Goal: Task Accomplishment & Management: Manage account settings

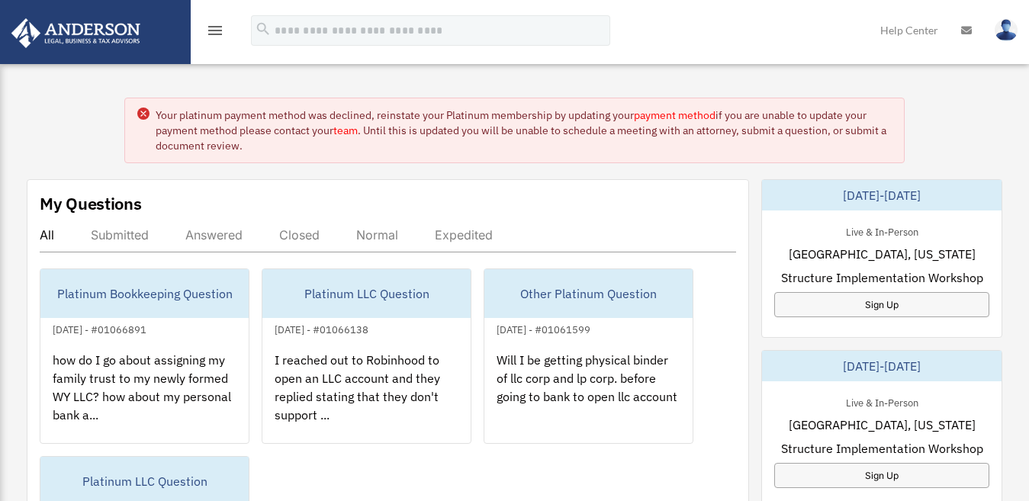
click at [217, 32] on icon "menu" at bounding box center [215, 30] width 18 height 18
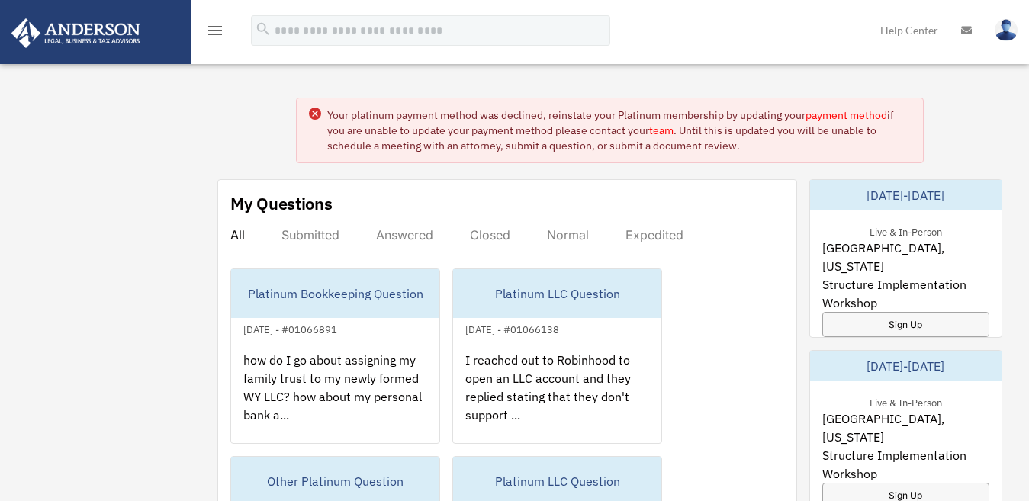
click at [206, 29] on icon "menu" at bounding box center [215, 30] width 18 height 18
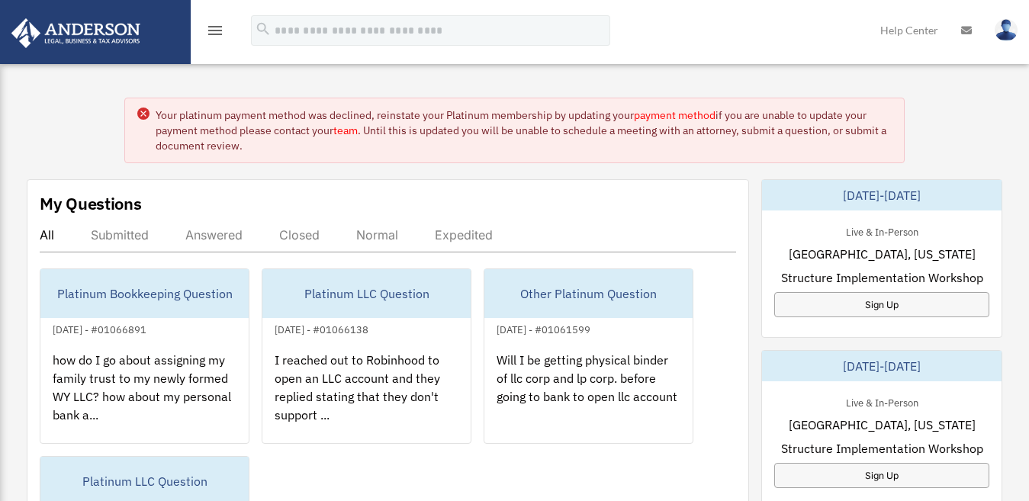
click at [206, 29] on icon "menu" at bounding box center [215, 30] width 18 height 18
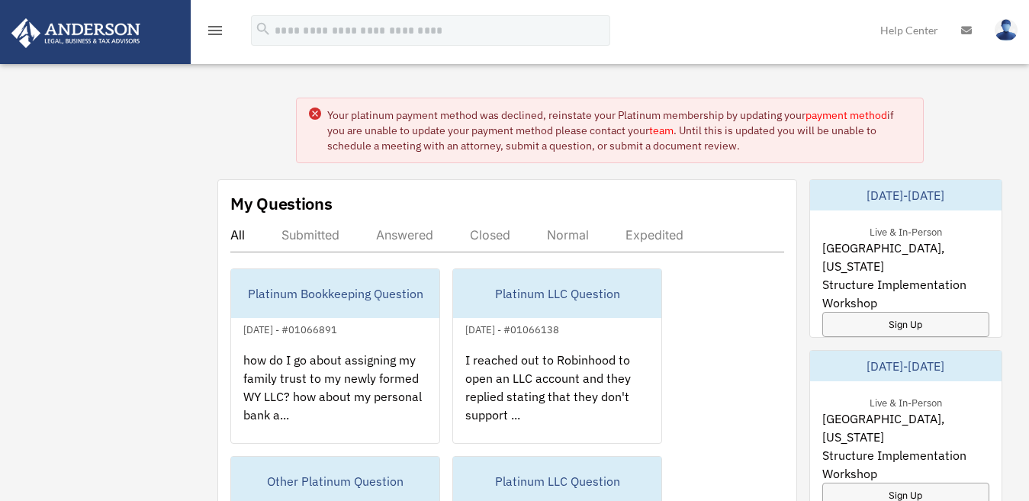
click at [205, 31] on div "menu" at bounding box center [215, 31] width 49 height 40
click at [219, 33] on icon "menu" at bounding box center [215, 30] width 18 height 18
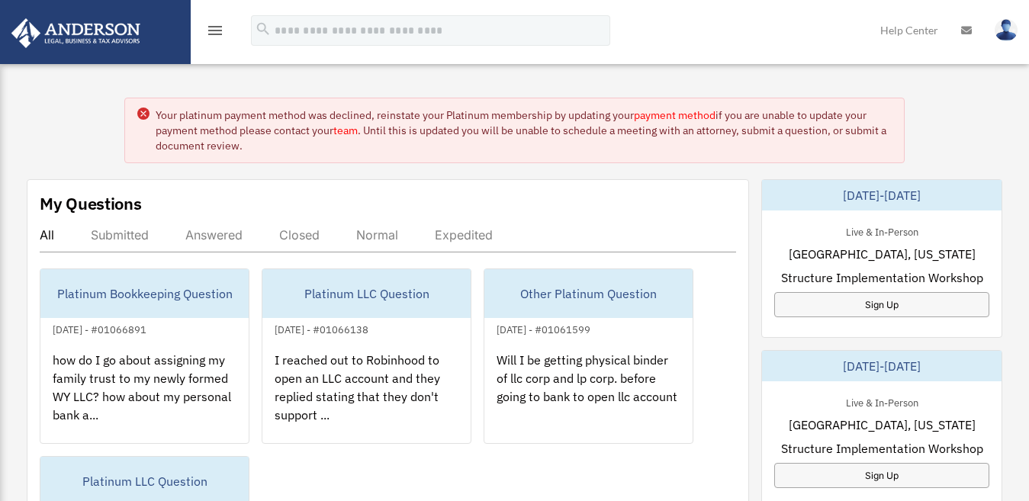
click at [219, 33] on icon "menu" at bounding box center [215, 30] width 18 height 18
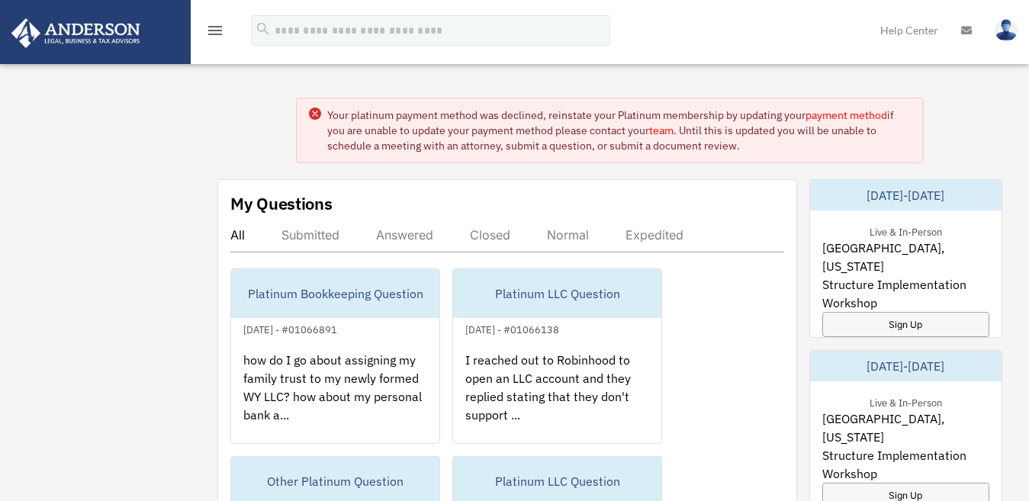
click at [217, 34] on icon "menu" at bounding box center [215, 30] width 18 height 18
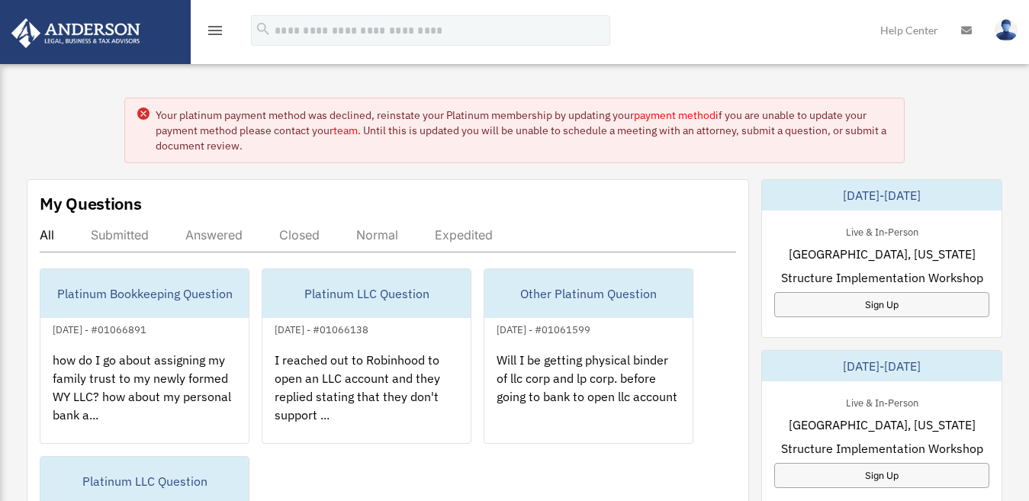
click at [141, 113] on circle at bounding box center [143, 114] width 12 height 12
click at [216, 28] on icon "menu" at bounding box center [215, 30] width 18 height 18
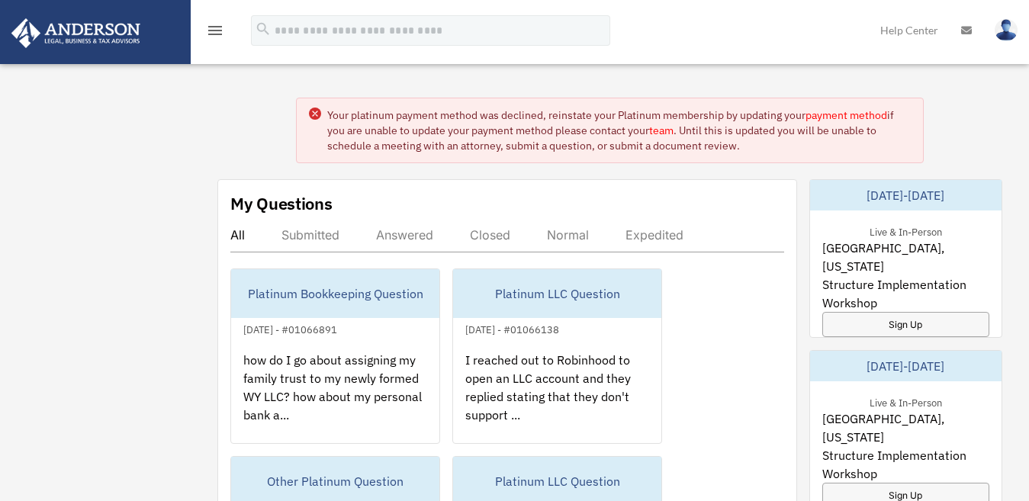
click at [309, 113] on icon at bounding box center [315, 114] width 12 height 12
drag, startPoint x: 206, startPoint y: 133, endPoint x: 210, endPoint y: 121, distance: 12.8
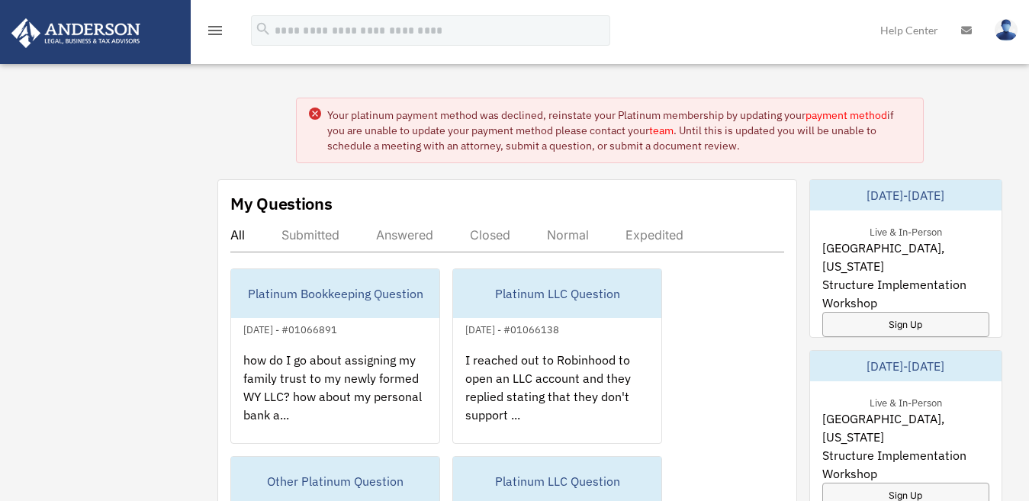
click at [207, 31] on icon "menu" at bounding box center [215, 30] width 18 height 18
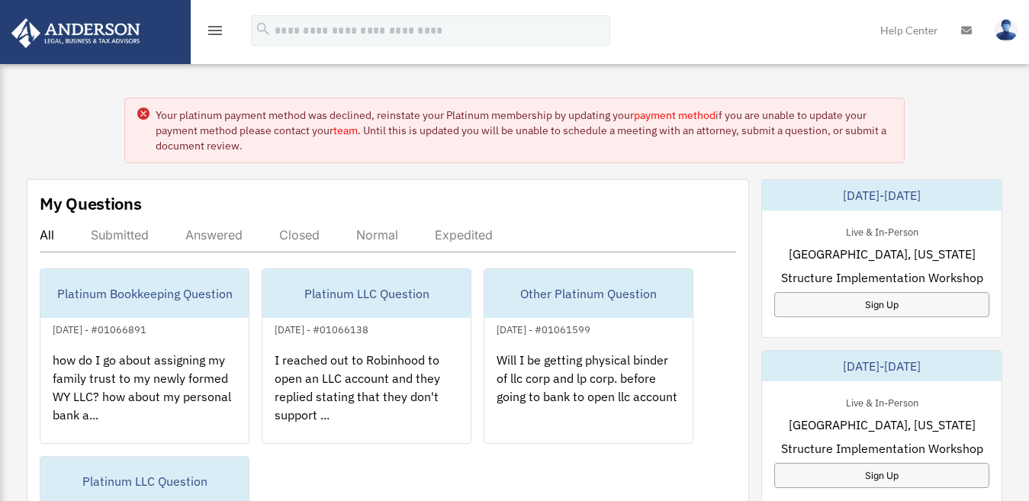
click at [207, 31] on icon "menu" at bounding box center [215, 30] width 18 height 18
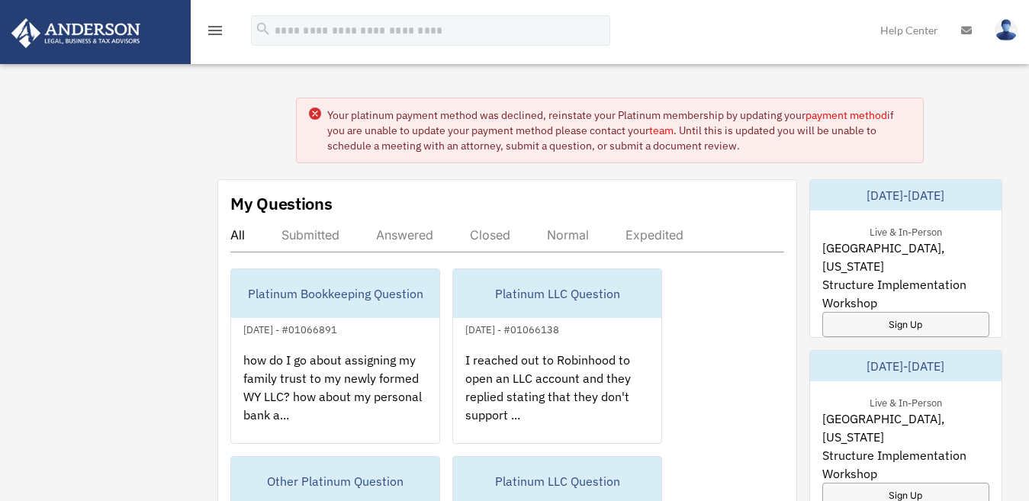
click at [208, 31] on icon "menu" at bounding box center [215, 30] width 18 height 18
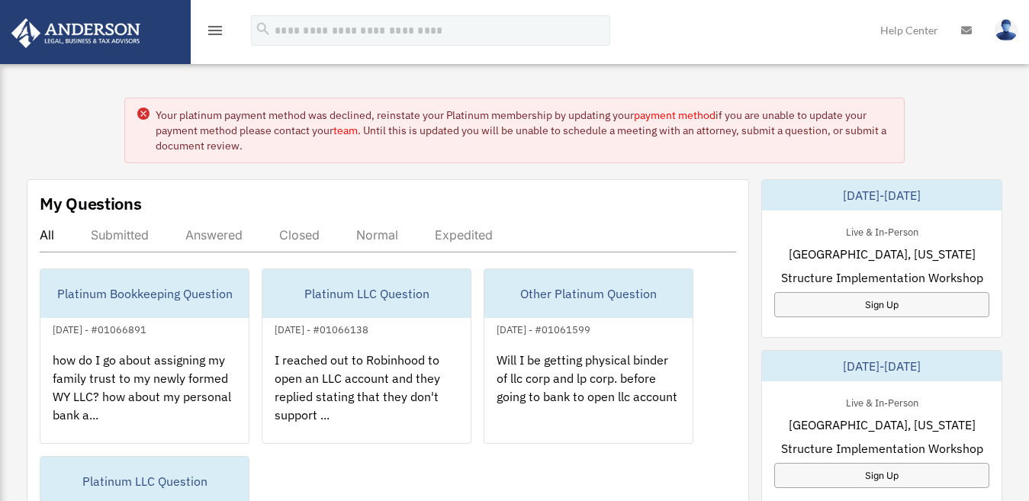
click at [208, 31] on icon "menu" at bounding box center [215, 30] width 18 height 18
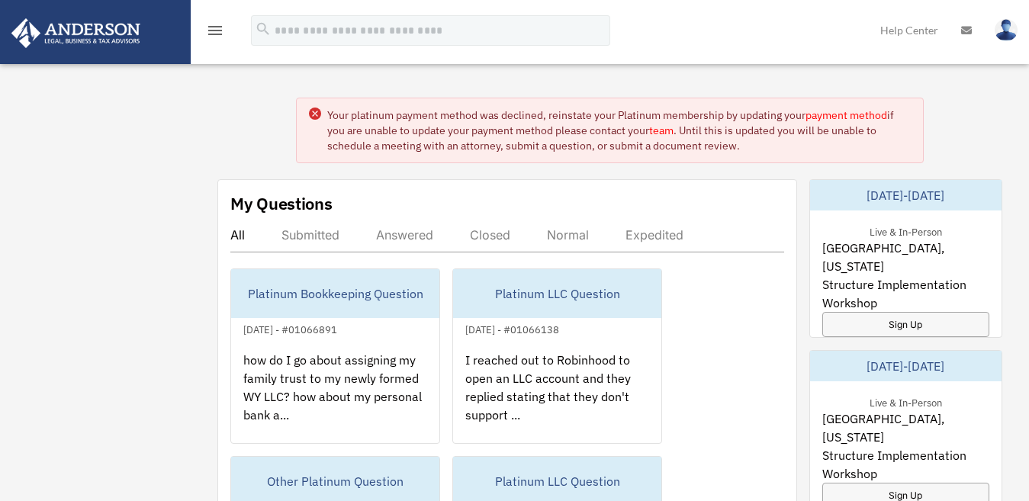
click at [208, 31] on icon "menu" at bounding box center [215, 30] width 18 height 18
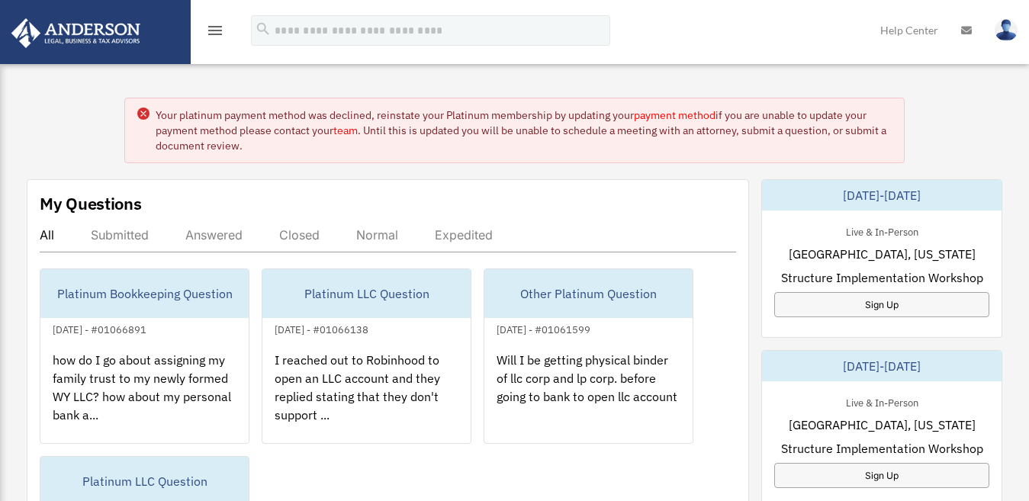
click at [208, 31] on icon "menu" at bounding box center [215, 30] width 18 height 18
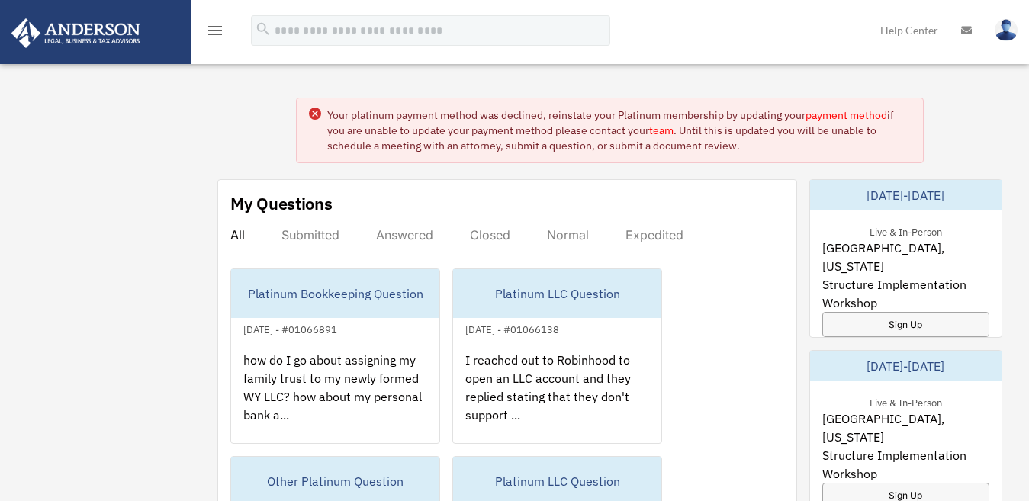
click at [217, 36] on icon "menu" at bounding box center [215, 30] width 18 height 18
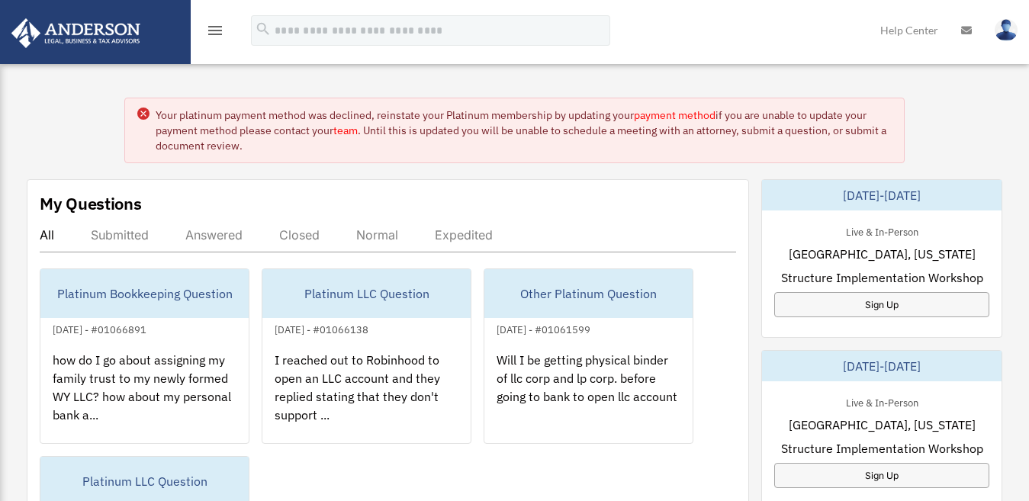
click at [217, 36] on icon "menu" at bounding box center [215, 30] width 18 height 18
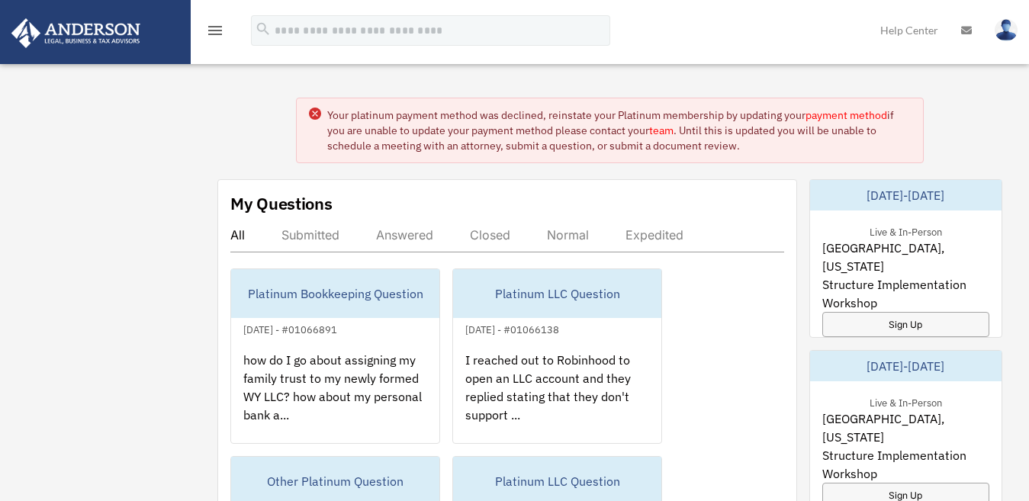
click at [217, 36] on icon "menu" at bounding box center [215, 30] width 18 height 18
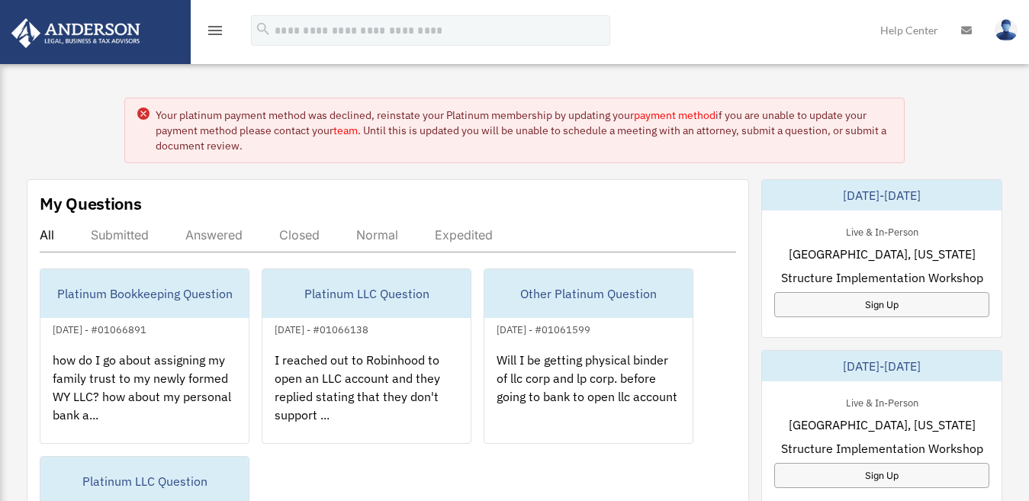
click at [217, 36] on icon "menu" at bounding box center [215, 30] width 18 height 18
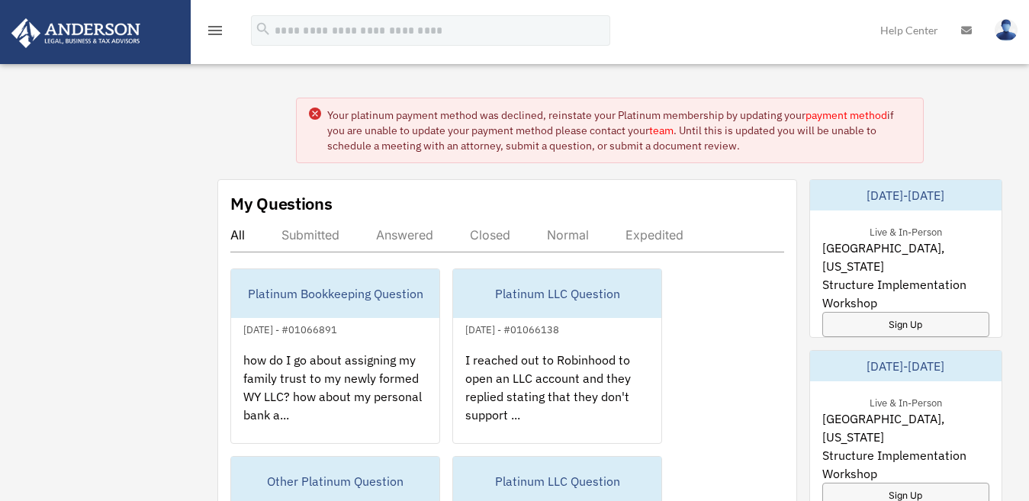
click at [217, 36] on icon "menu" at bounding box center [215, 30] width 18 height 18
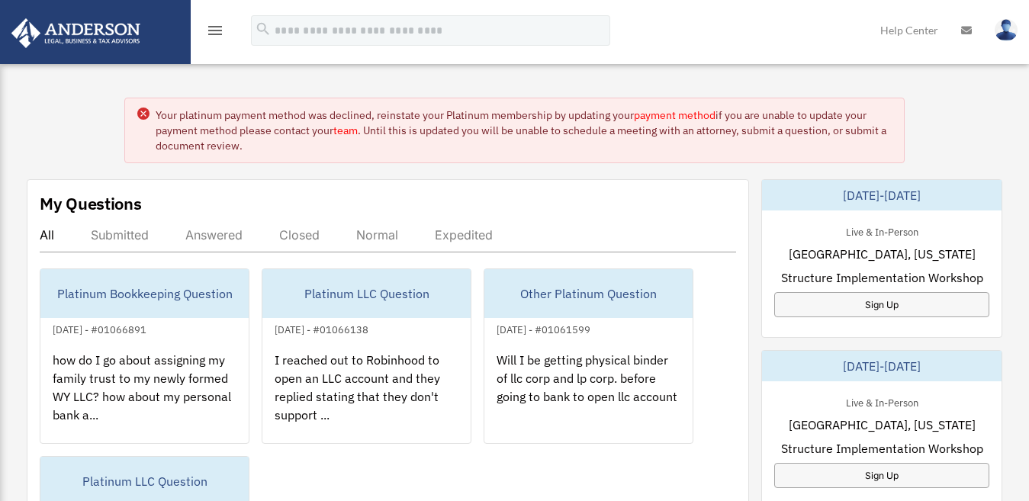
click at [1004, 31] on img at bounding box center [1006, 30] width 23 height 22
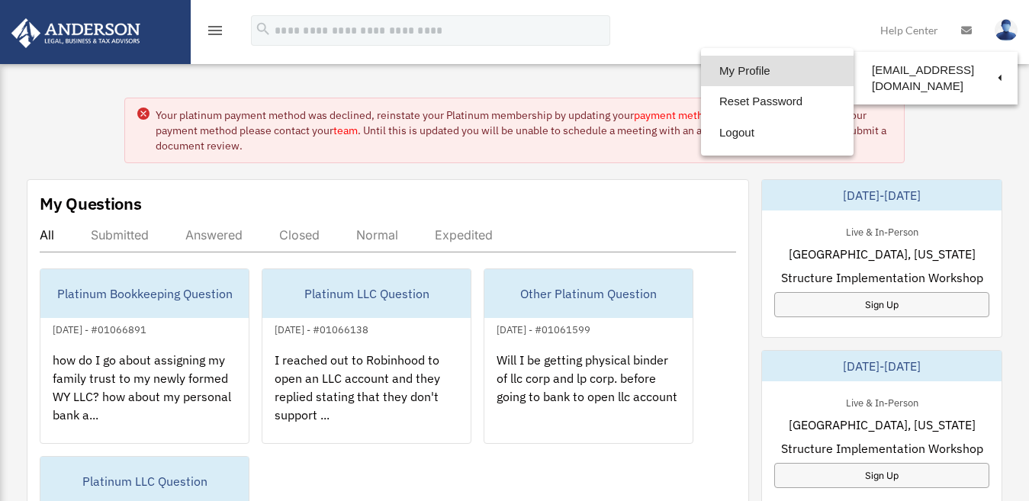
click at [756, 69] on link "My Profile" at bounding box center [777, 71] width 153 height 31
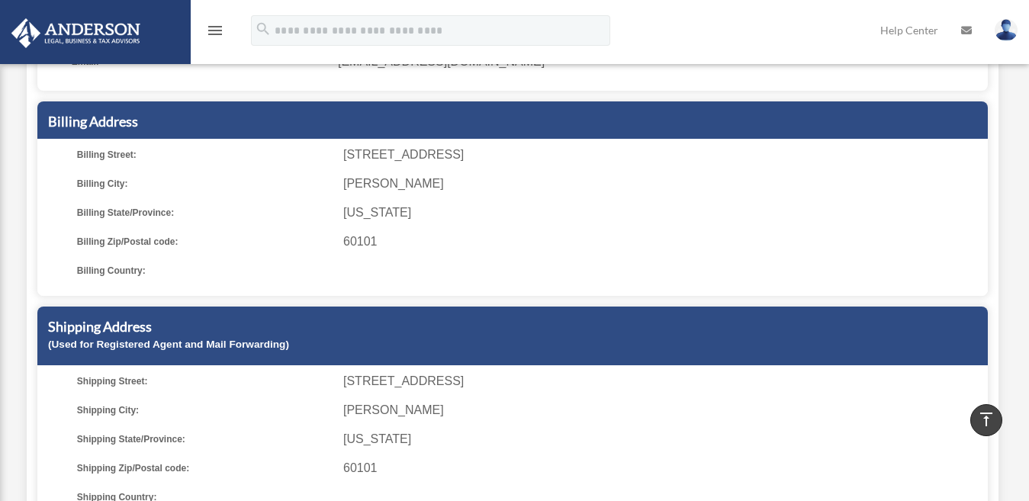
scroll to position [76, 0]
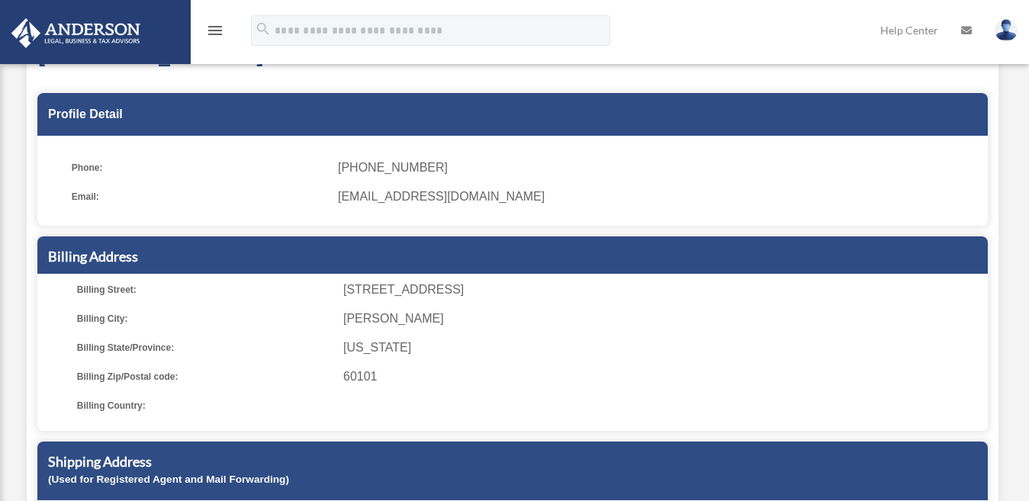
click at [97, 37] on img at bounding box center [76, 33] width 138 height 30
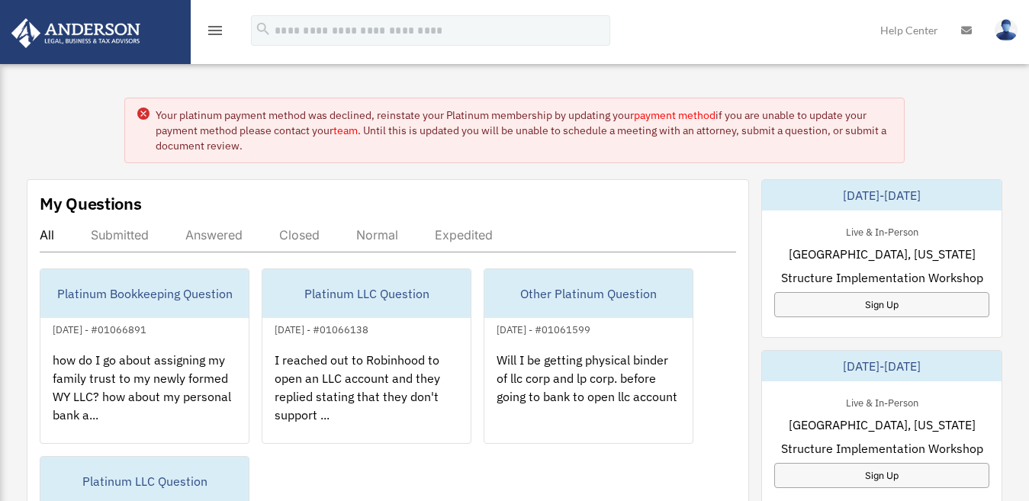
click at [217, 30] on icon "menu" at bounding box center [215, 30] width 18 height 18
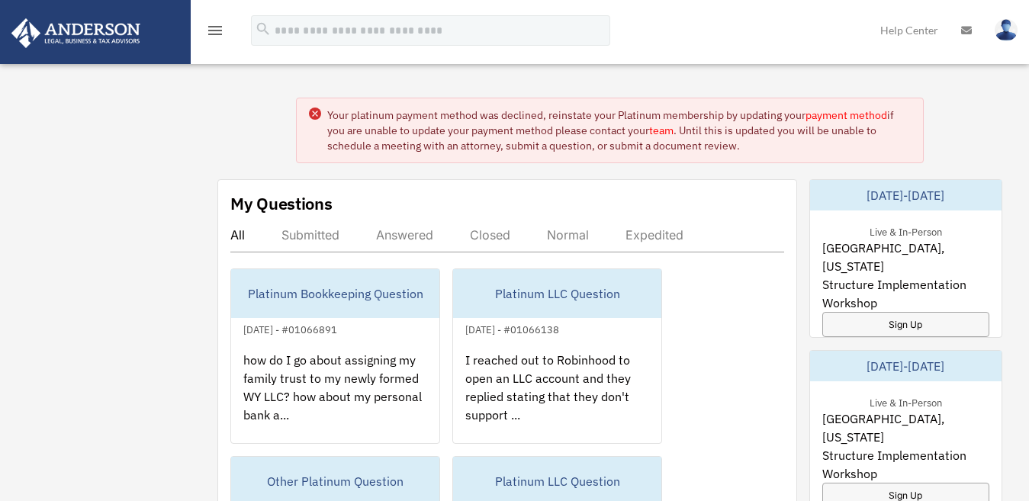
click at [474, 239] on div "Closed" at bounding box center [490, 234] width 40 height 15
click at [391, 231] on div "Answered" at bounding box center [404, 234] width 57 height 15
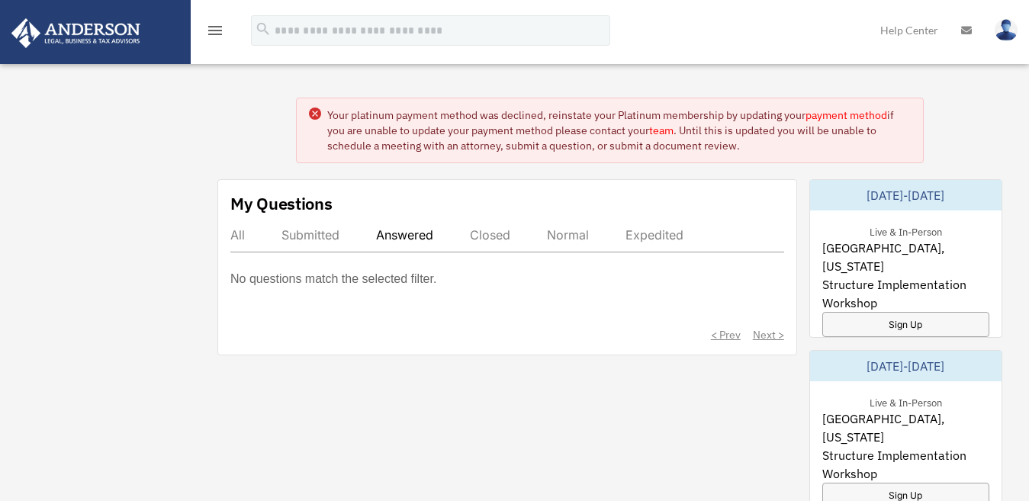
click at [310, 238] on div "Submitted" at bounding box center [310, 234] width 58 height 15
click at [235, 236] on div "All" at bounding box center [237, 234] width 14 height 15
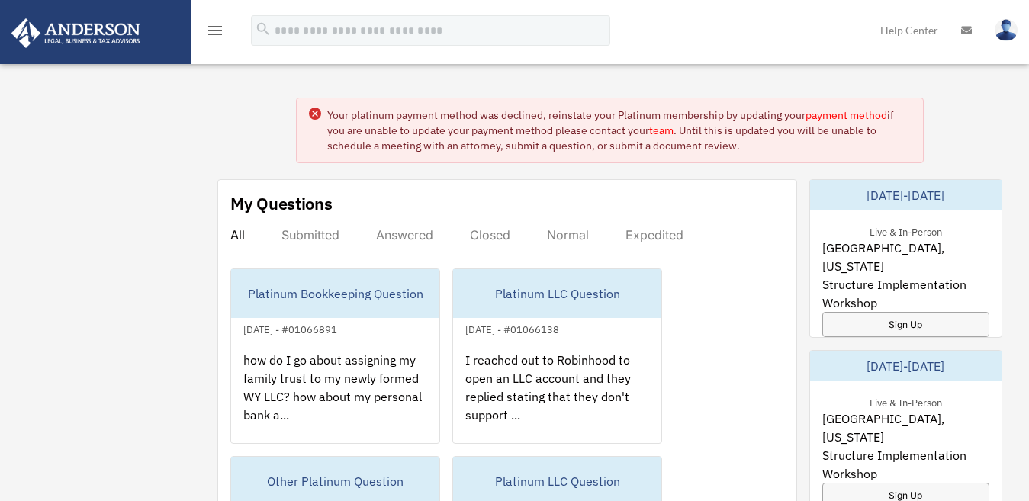
click at [319, 115] on circle at bounding box center [315, 114] width 12 height 12
click at [209, 35] on icon "menu" at bounding box center [215, 30] width 18 height 18
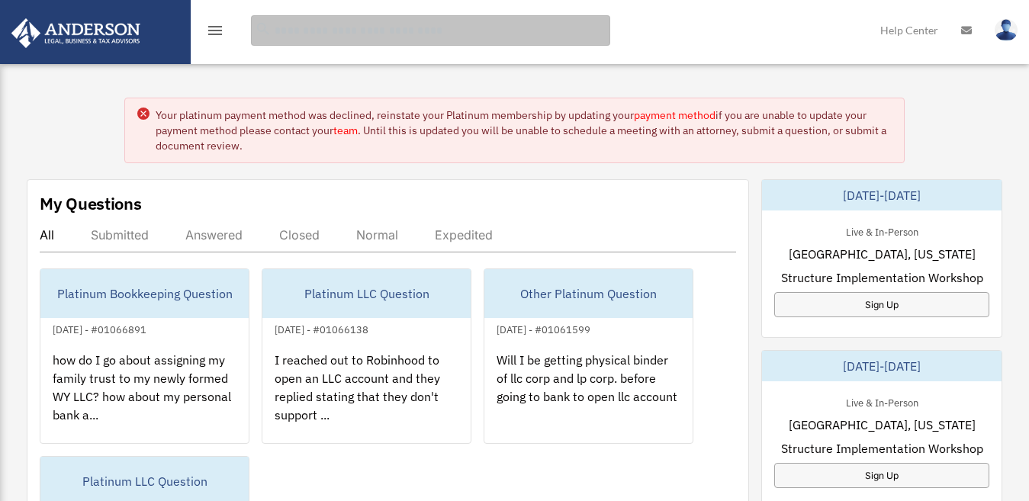
click at [297, 40] on input "search" at bounding box center [430, 30] width 359 height 31
type input "****"
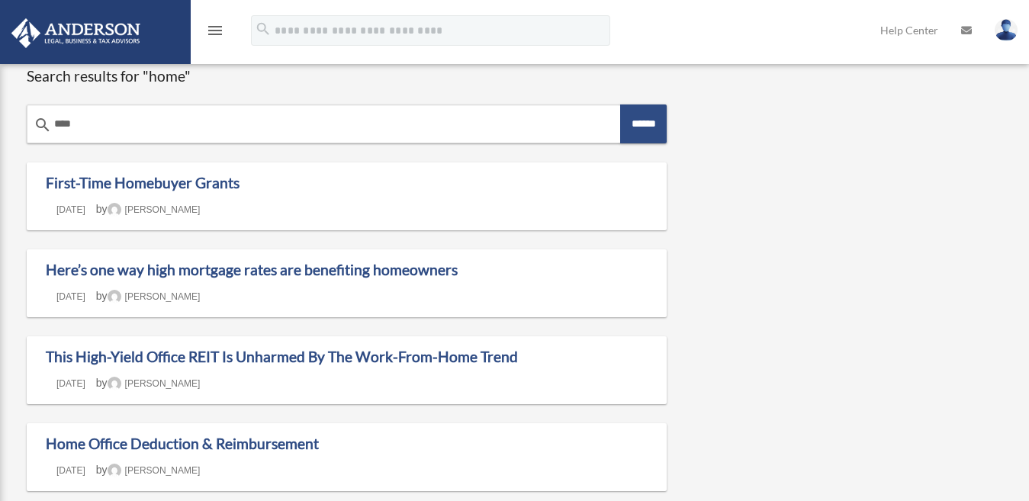
click at [215, 34] on icon "menu" at bounding box center [215, 30] width 18 height 18
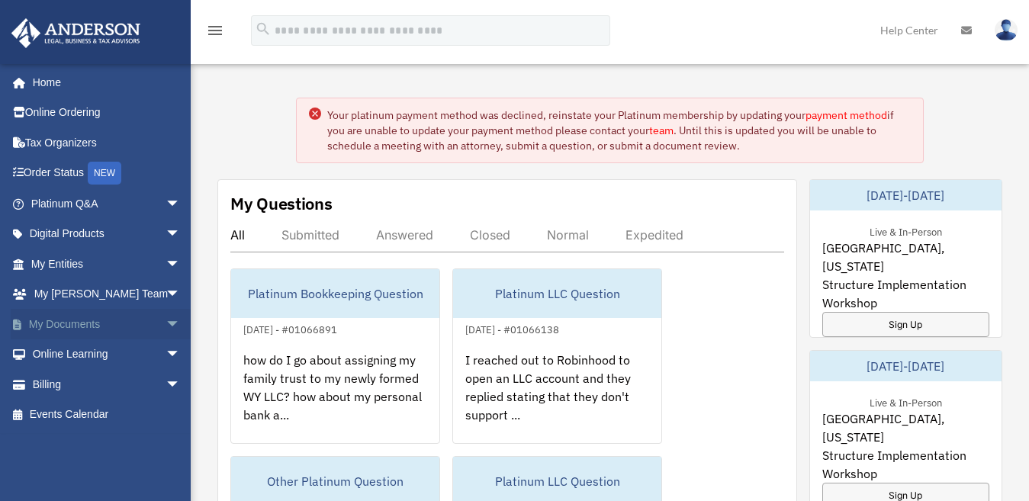
click at [166, 321] on span "arrow_drop_down" at bounding box center [181, 324] width 31 height 31
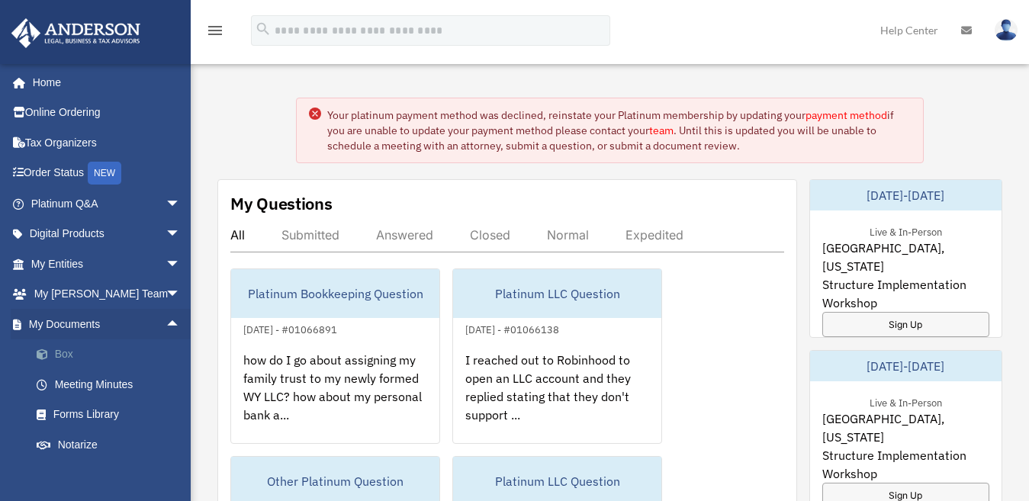
click at [63, 355] on link "Box" at bounding box center [112, 354] width 182 height 31
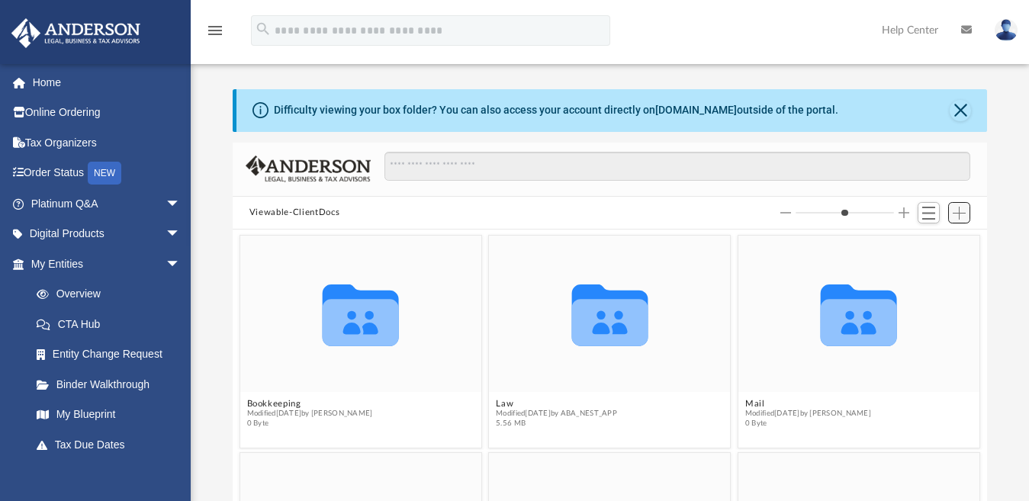
click at [954, 211] on span "Add" at bounding box center [959, 213] width 13 height 13
click at [923, 267] on li "New Folder" at bounding box center [937, 267] width 49 height 16
type input "*"
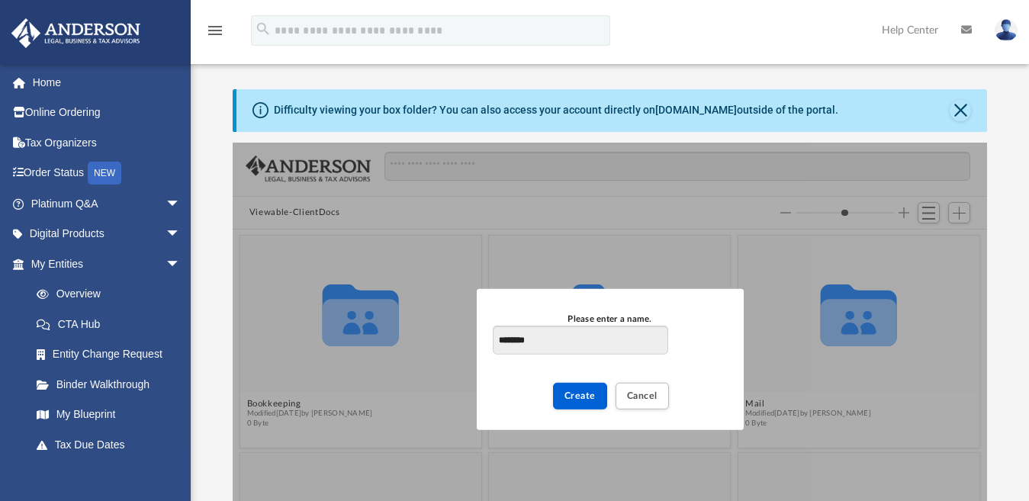
click at [520, 336] on input "********" at bounding box center [580, 340] width 175 height 29
type input "********"
click at [574, 391] on span "Create" at bounding box center [579, 395] width 31 height 9
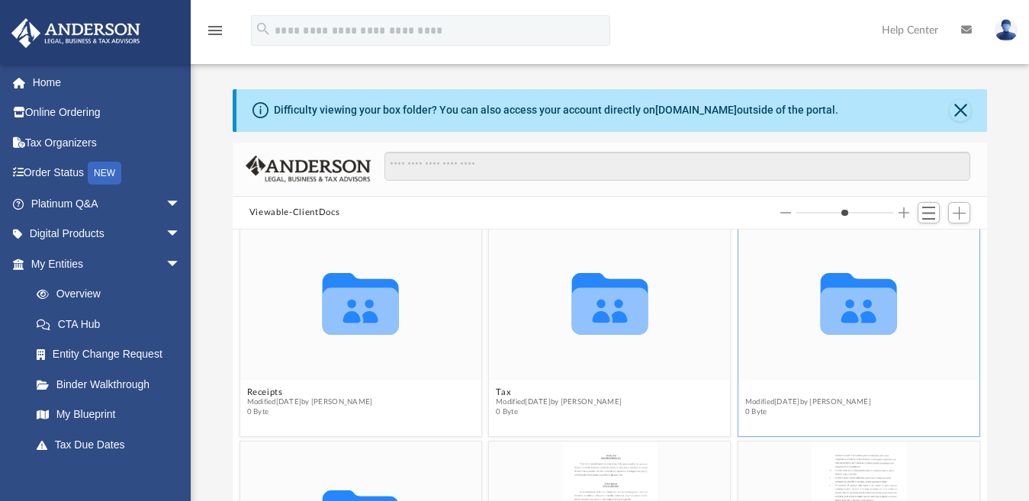
scroll to position [217, 0]
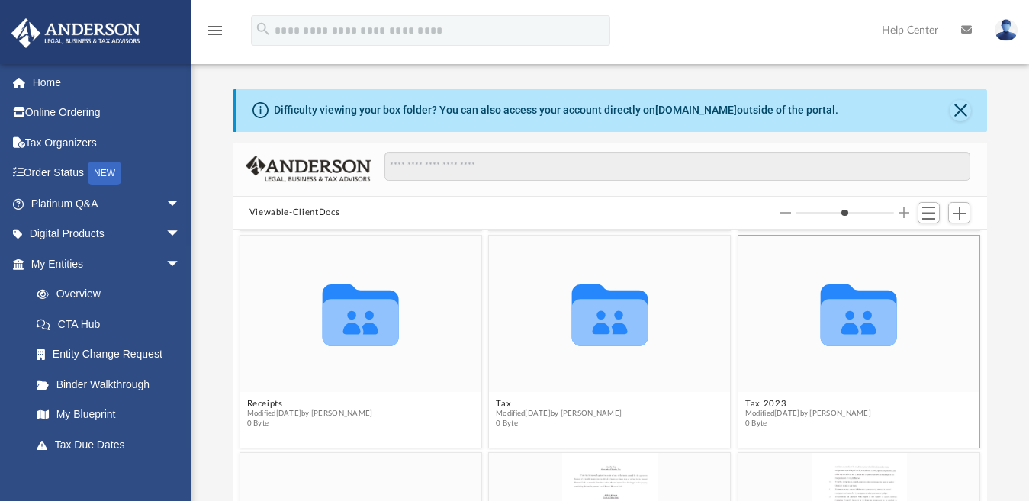
drag, startPoint x: 763, startPoint y: 391, endPoint x: 754, endPoint y: 421, distance: 31.1
click at [754, 421] on span "0 Byte" at bounding box center [808, 424] width 126 height 10
click at [756, 402] on button "Tax 2023" at bounding box center [808, 405] width 126 height 10
type input "*"
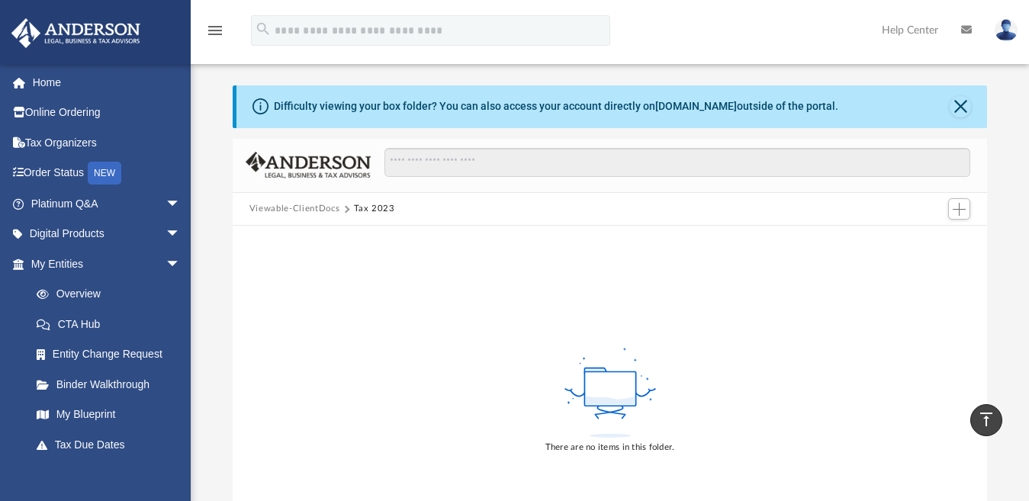
scroll to position [0, 0]
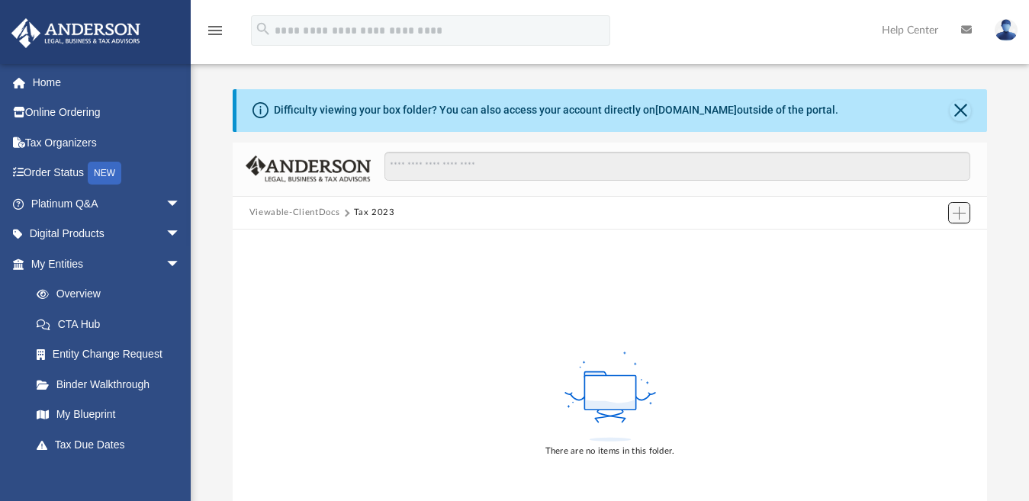
click at [953, 211] on span "Add" at bounding box center [959, 213] width 13 height 13
click at [928, 243] on li "Upload" at bounding box center [937, 244] width 49 height 16
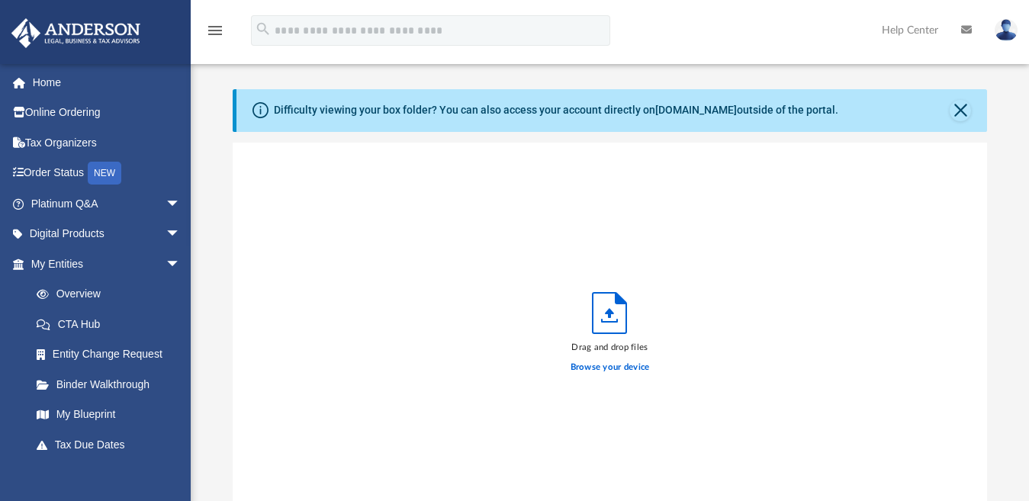
scroll to position [374, 741]
click at [606, 370] on label "Browse your device" at bounding box center [609, 368] width 79 height 14
click at [0, 0] on input "Browse your device" at bounding box center [0, 0] width 0 height 0
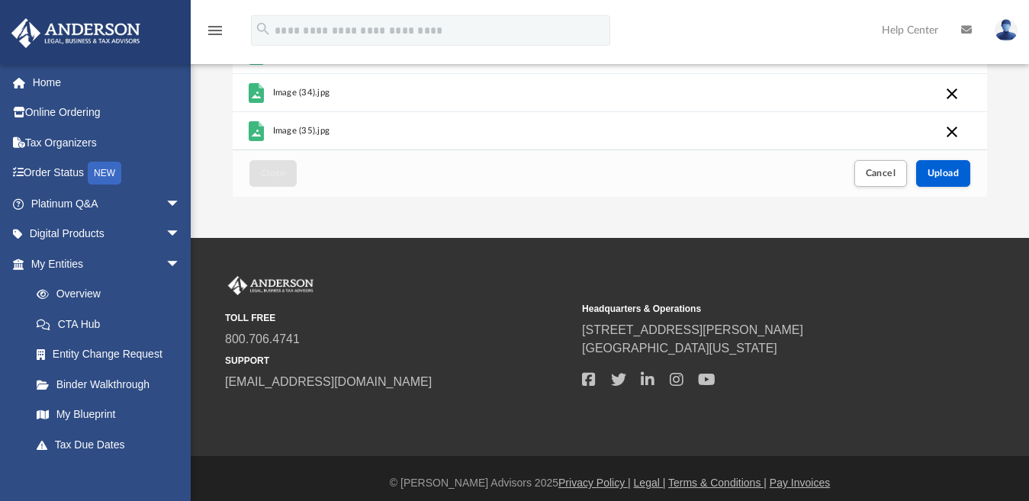
scroll to position [381, 0]
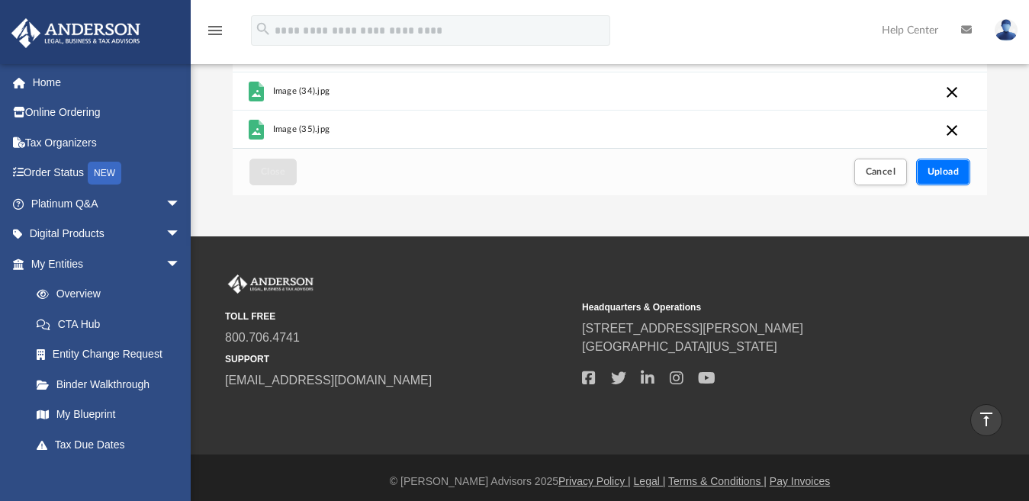
click at [942, 172] on span "Upload" at bounding box center [943, 171] width 32 height 9
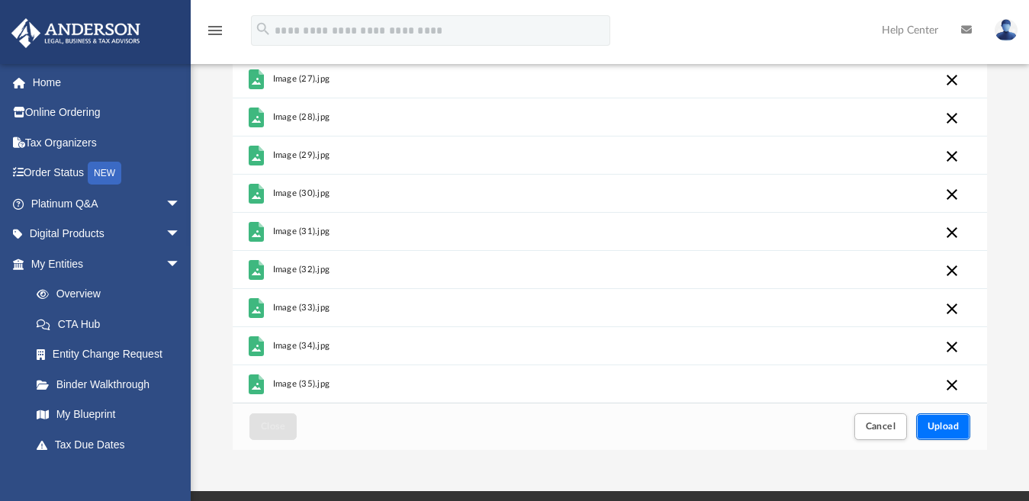
scroll to position [153, 0]
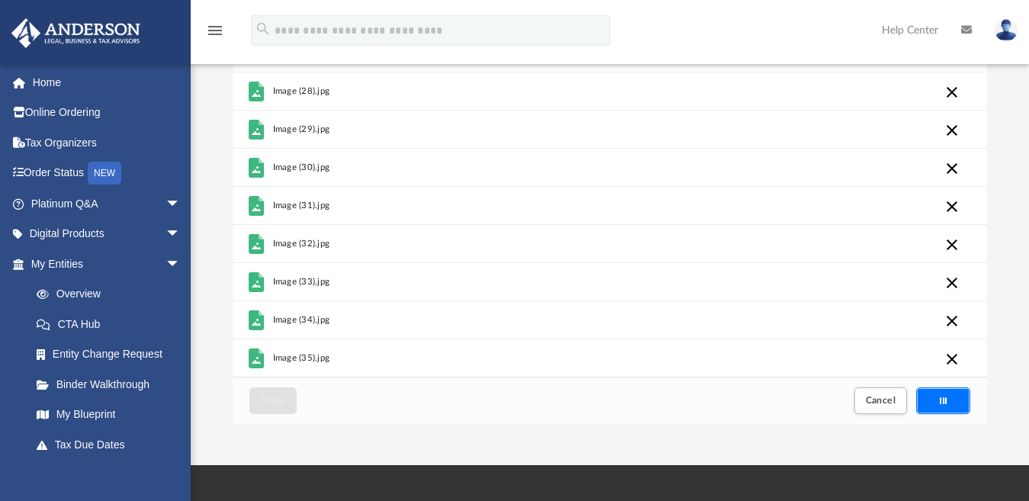
click at [932, 400] on div "Upload" at bounding box center [943, 400] width 53 height 25
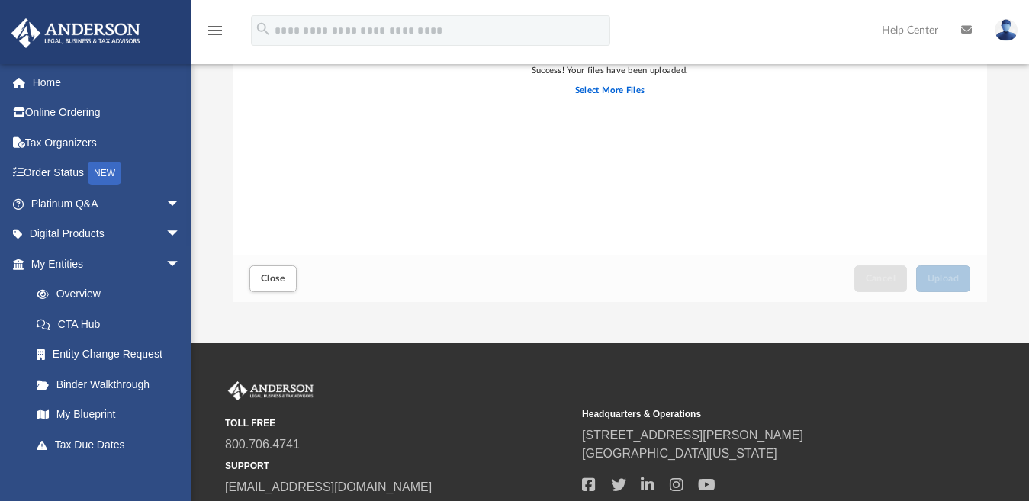
scroll to position [305, 0]
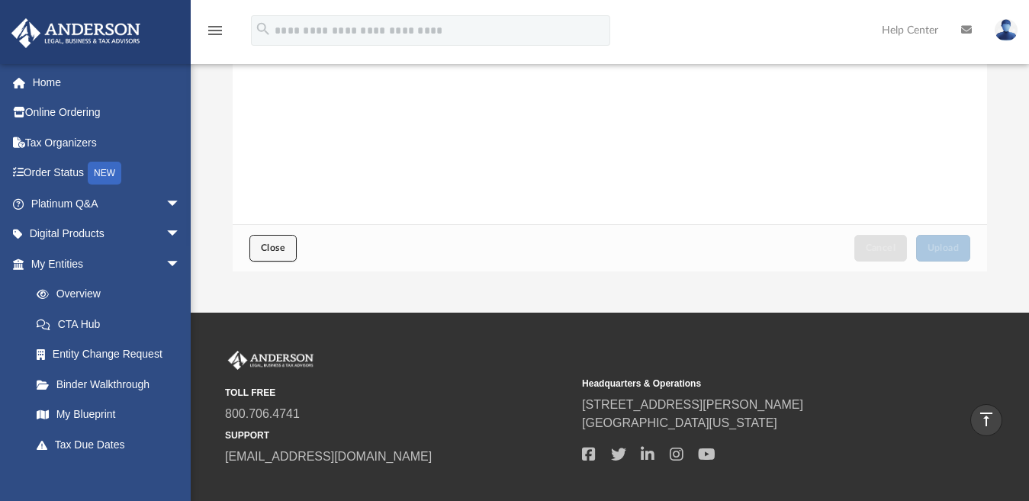
click at [265, 248] on span "Close" at bounding box center [273, 247] width 24 height 9
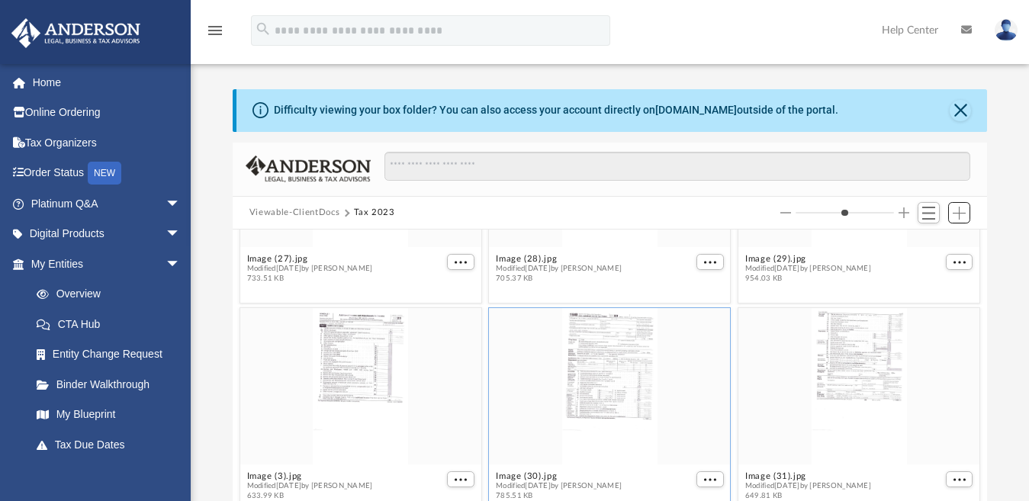
scroll to position [1830, 0]
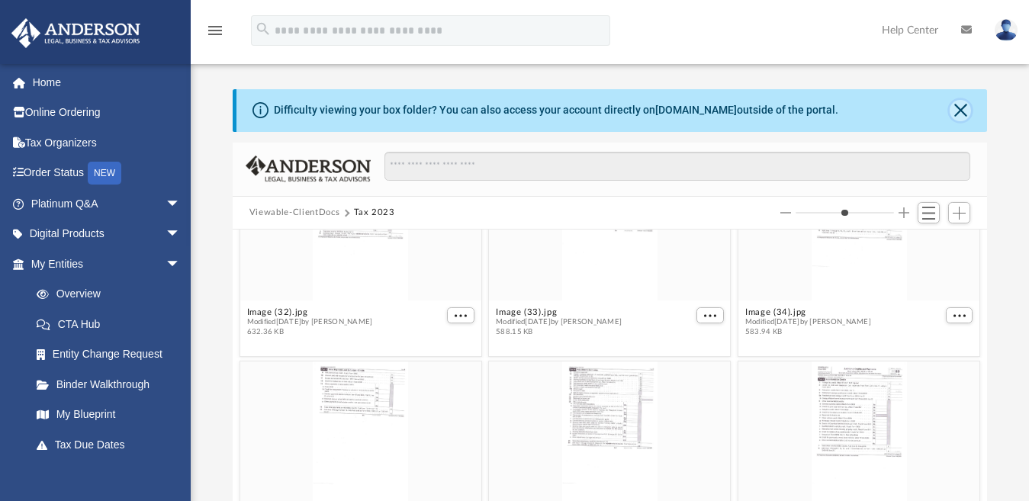
click at [959, 105] on button "Close" at bounding box center [960, 110] width 21 height 21
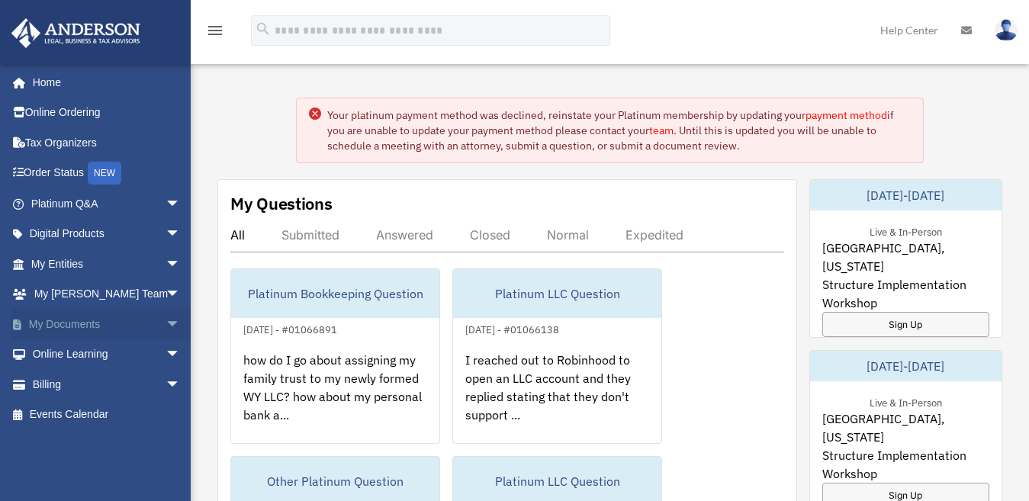
click at [166, 323] on span "arrow_drop_down" at bounding box center [181, 324] width 31 height 31
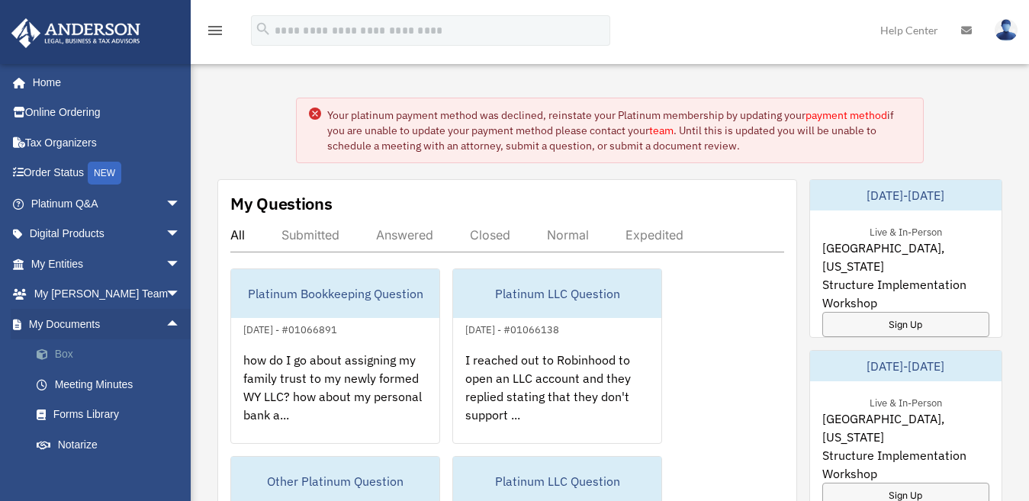
click at [75, 352] on link "Box" at bounding box center [112, 354] width 182 height 31
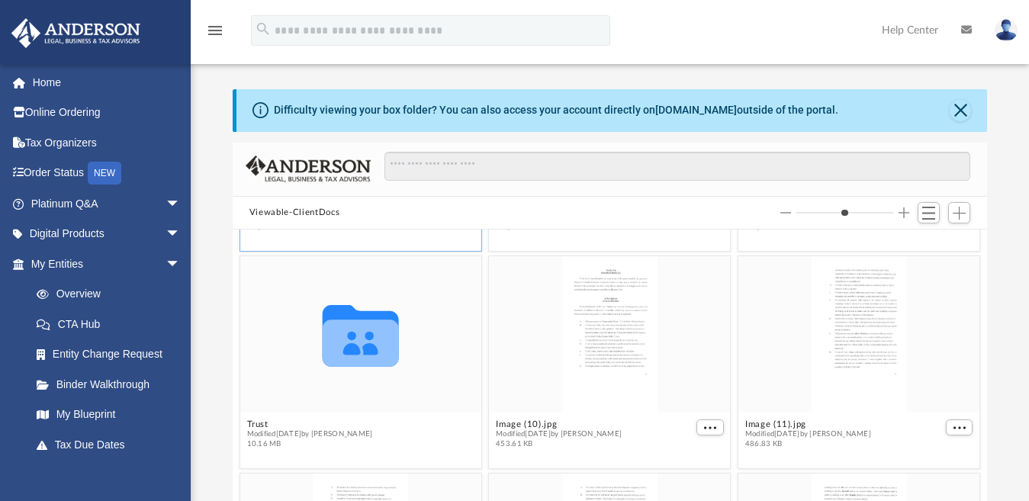
scroll to position [534, 0]
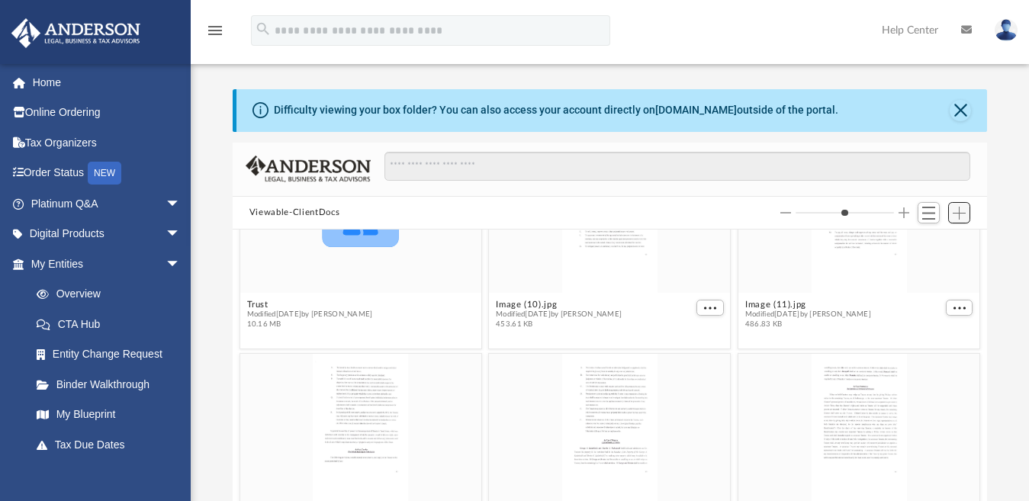
click at [955, 215] on span "Add" at bounding box center [959, 213] width 13 height 13
click at [923, 268] on li "New Folder" at bounding box center [937, 267] width 49 height 16
type input "*"
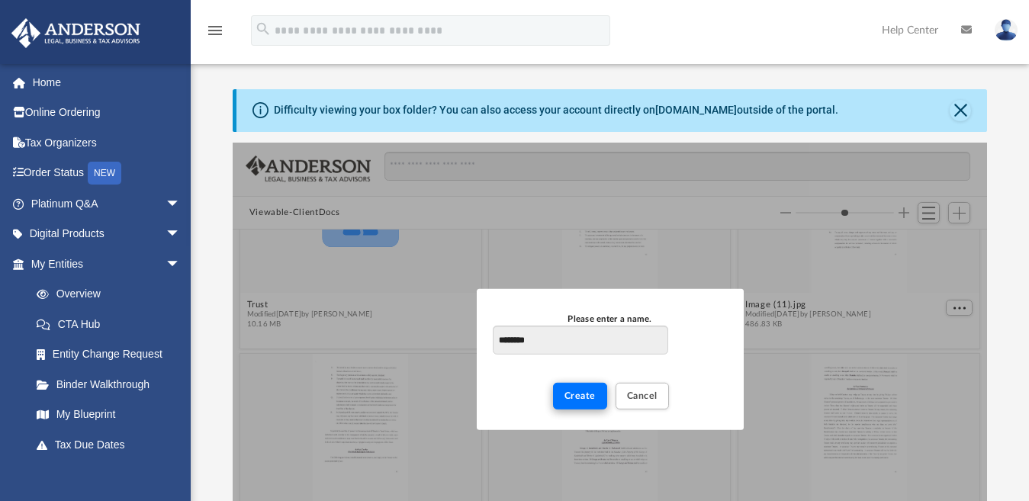
type input "********"
click at [567, 394] on span "Create" at bounding box center [579, 395] width 31 height 9
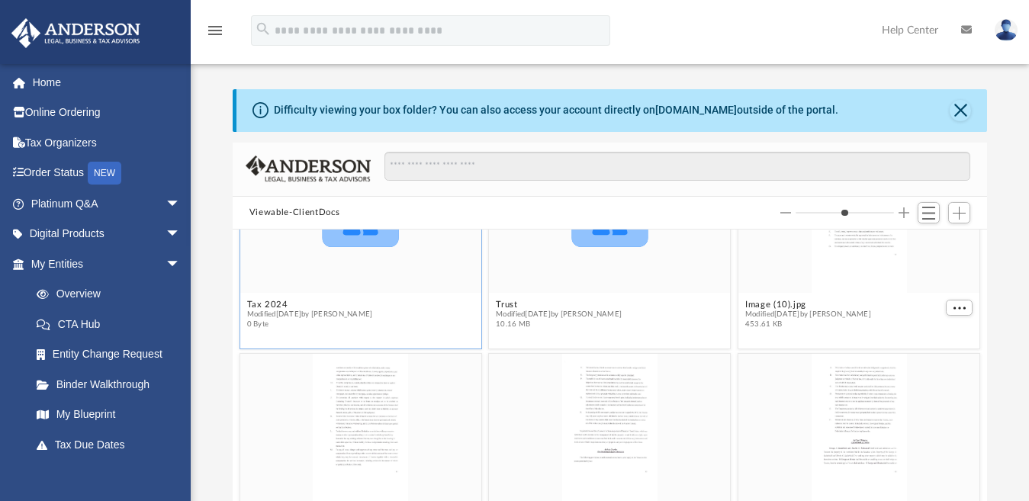
click at [355, 311] on span "Modified today by George Kaduthodil" at bounding box center [309, 315] width 126 height 10
click at [277, 299] on figure "Collaborated Folder Tax 2024 Modified today by George Kaduthodil 0 Byte" at bounding box center [360, 236] width 241 height 199
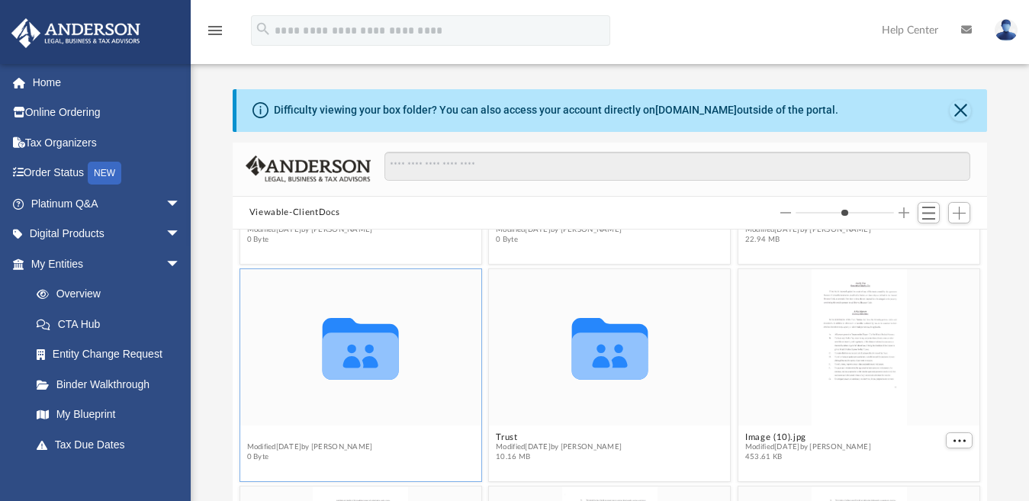
scroll to position [381, 0]
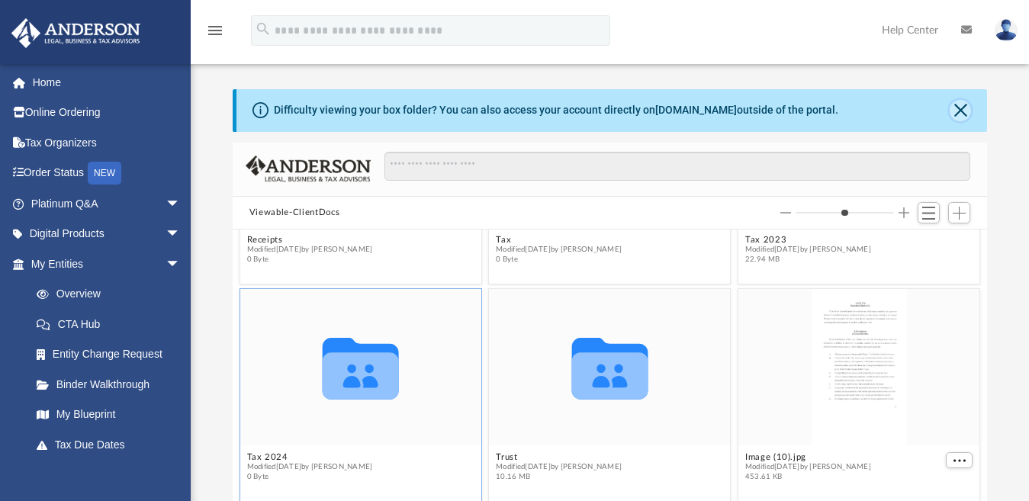
click at [958, 114] on button "Close" at bounding box center [960, 110] width 21 height 21
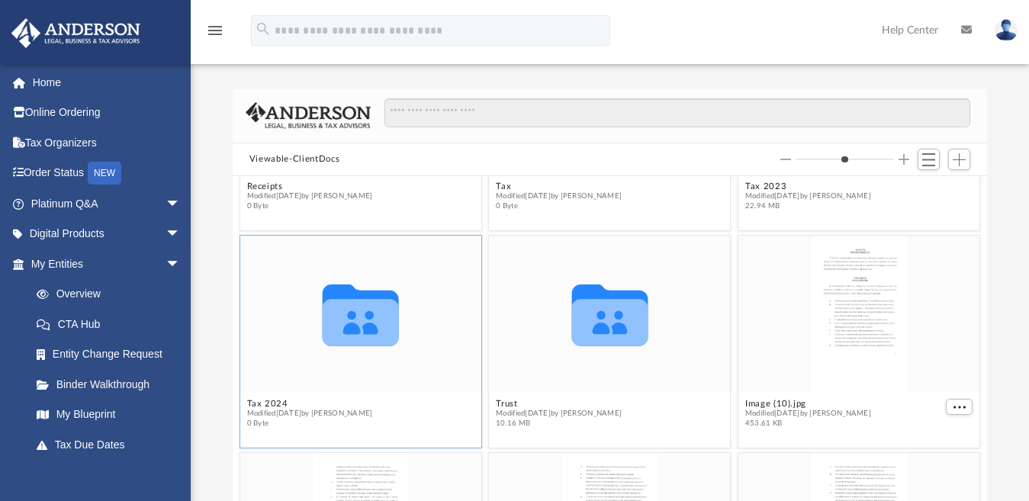
click at [280, 345] on div "Collaborated Folder" at bounding box center [360, 314] width 241 height 156
click at [274, 400] on button "Tax 2024" at bounding box center [309, 405] width 126 height 10
type input "*"
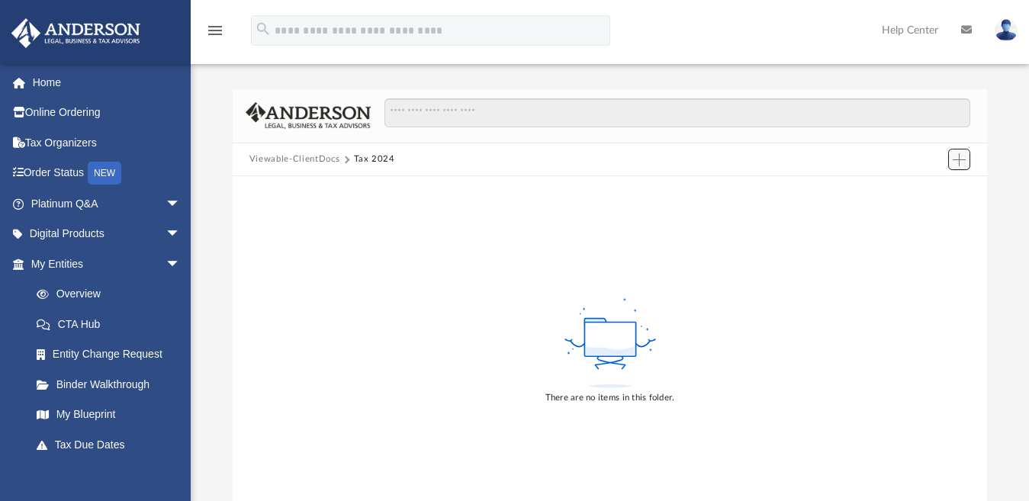
click at [953, 162] on button "Add" at bounding box center [959, 159] width 23 height 21
click at [927, 191] on li "Upload" at bounding box center [937, 190] width 49 height 16
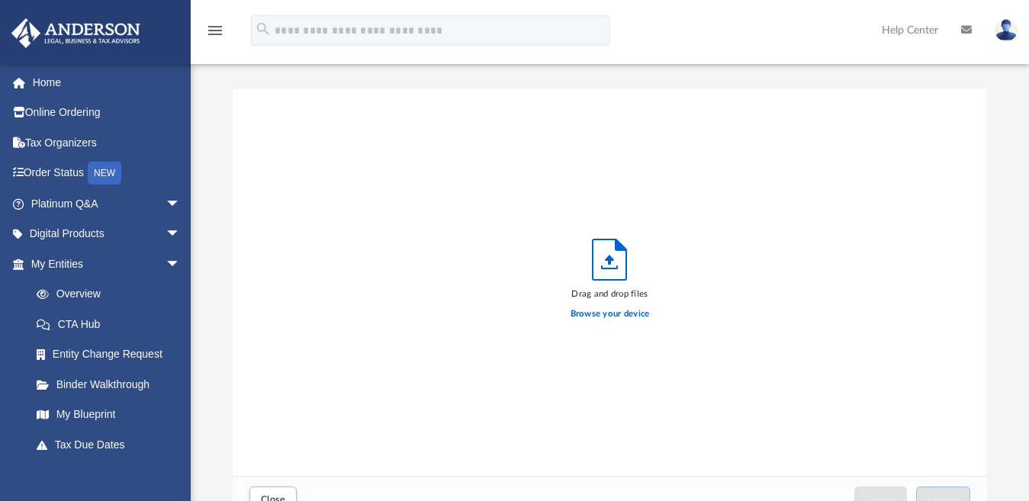
scroll to position [374, 741]
click at [609, 315] on label "Browse your device" at bounding box center [609, 314] width 79 height 14
click at [0, 0] on input "Browse your device" at bounding box center [0, 0] width 0 height 0
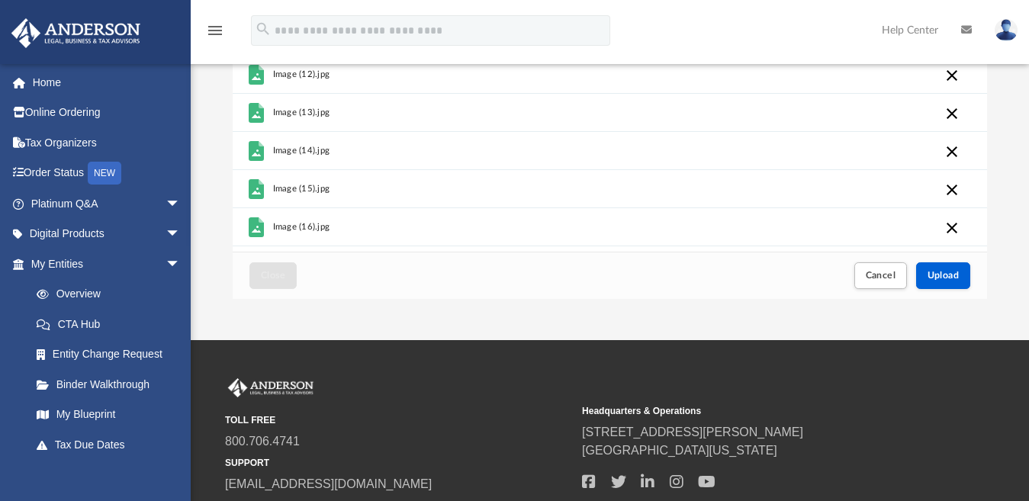
scroll to position [229, 0]
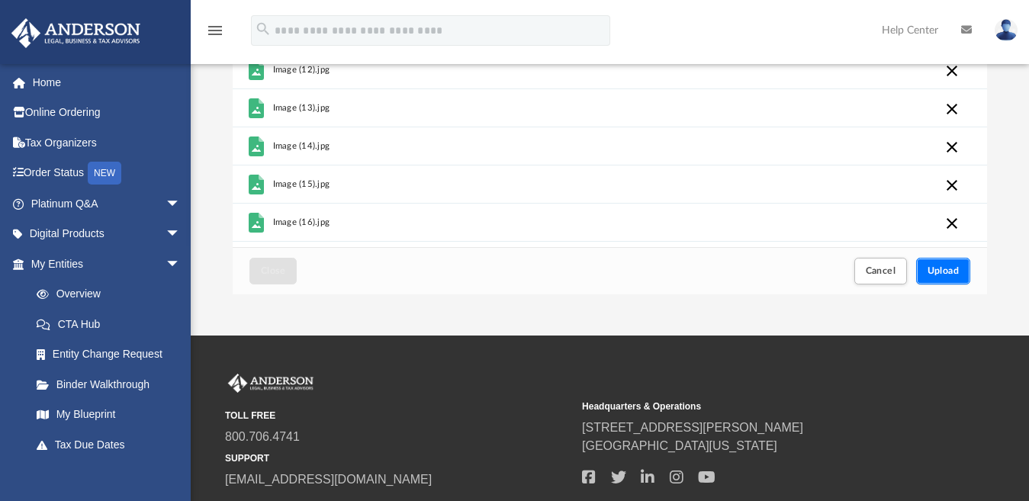
click at [935, 265] on button "Upload" at bounding box center [943, 271] width 55 height 27
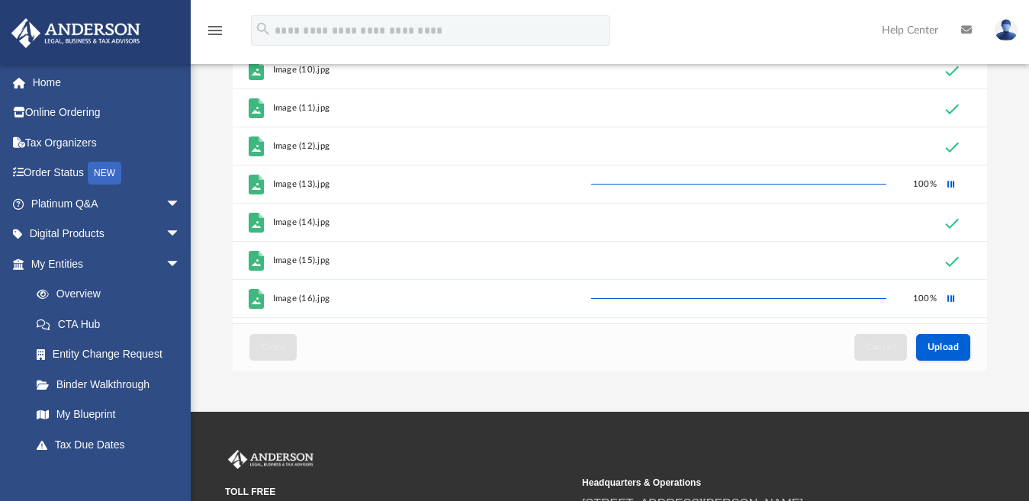
scroll to position [0, 0]
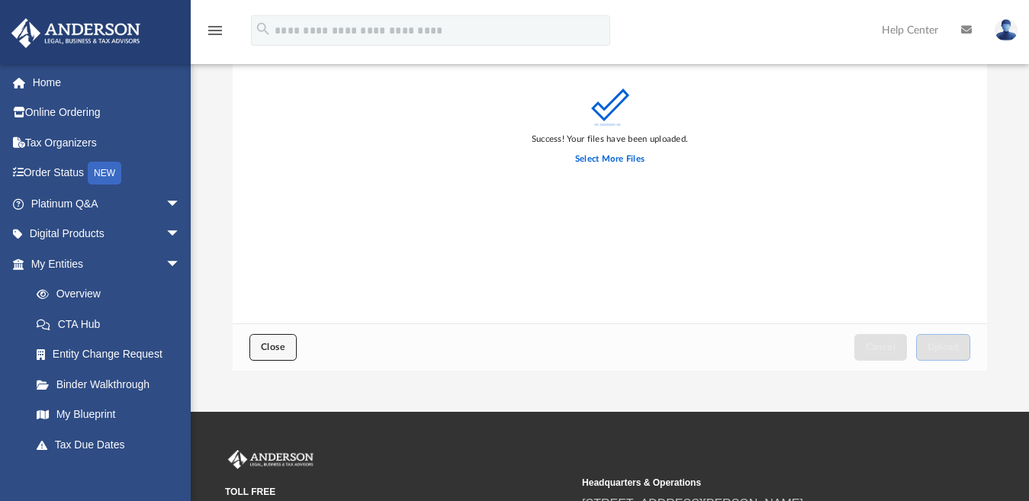
click at [278, 343] on span "Close" at bounding box center [273, 346] width 24 height 9
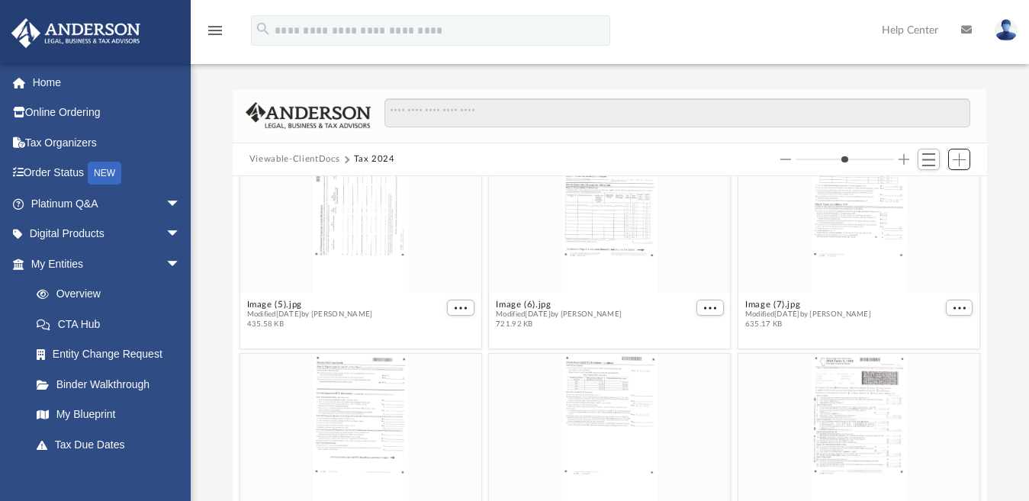
scroll to position [965, 0]
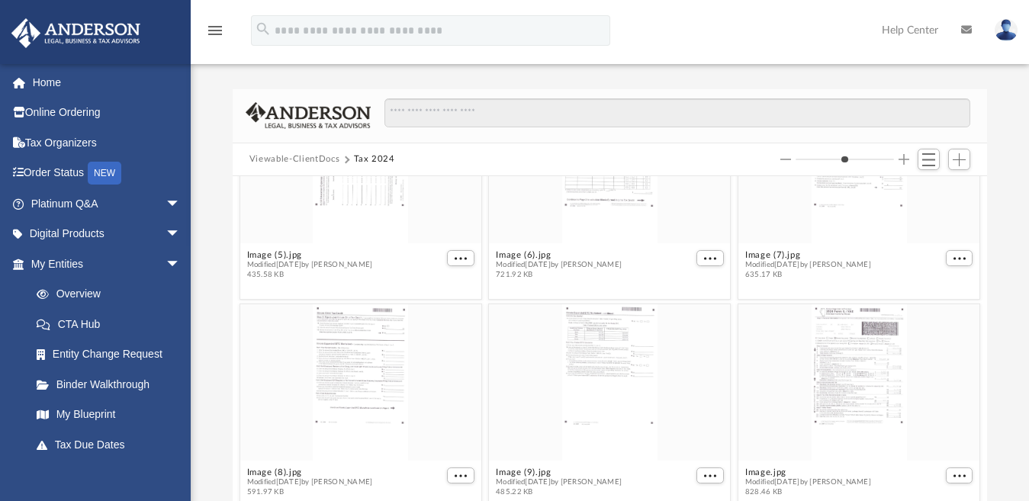
click at [282, 155] on button "Viewable-ClientDocs" at bounding box center [294, 160] width 90 height 14
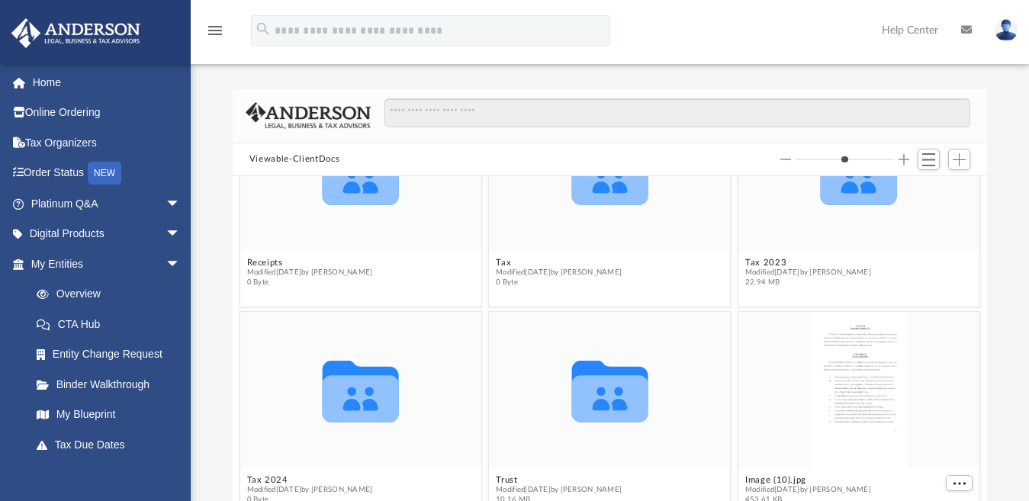
scroll to position [381, 0]
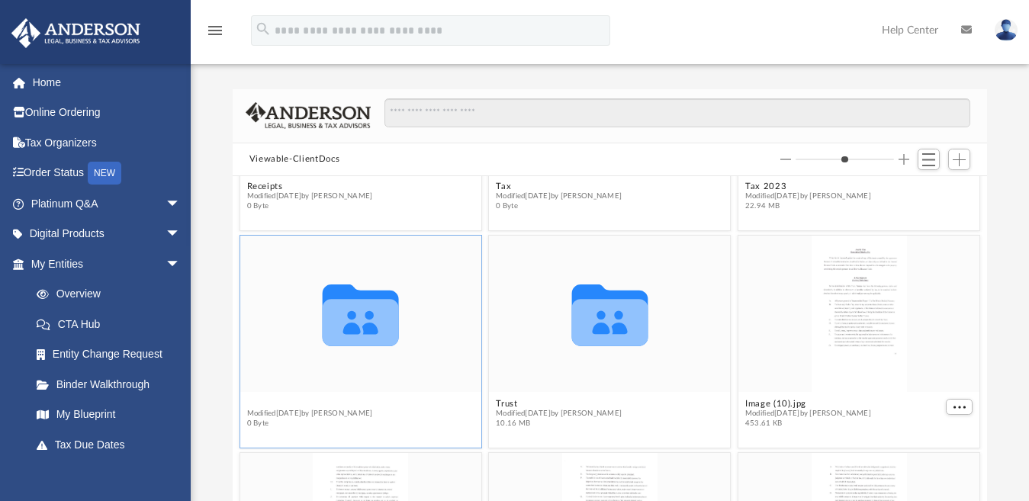
click at [262, 403] on button "Tax 2024" at bounding box center [309, 405] width 126 height 10
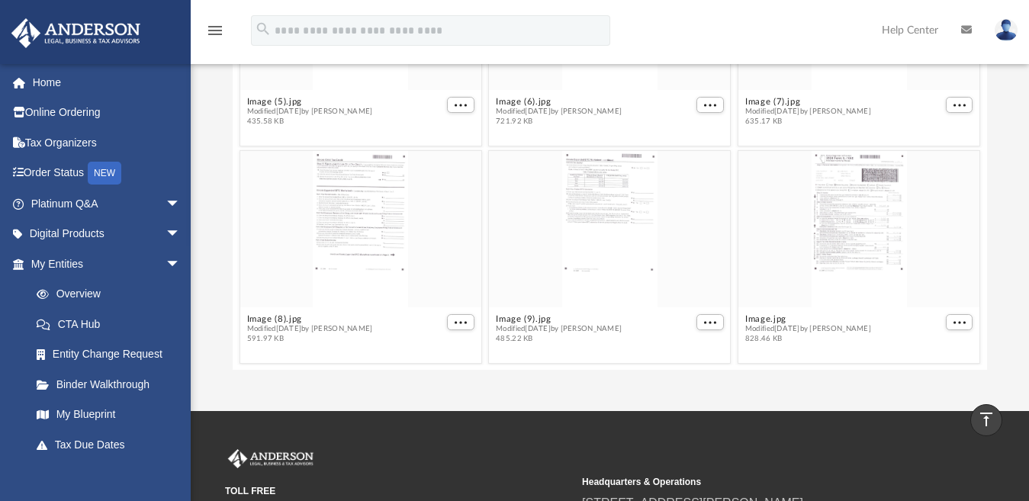
scroll to position [153, 0]
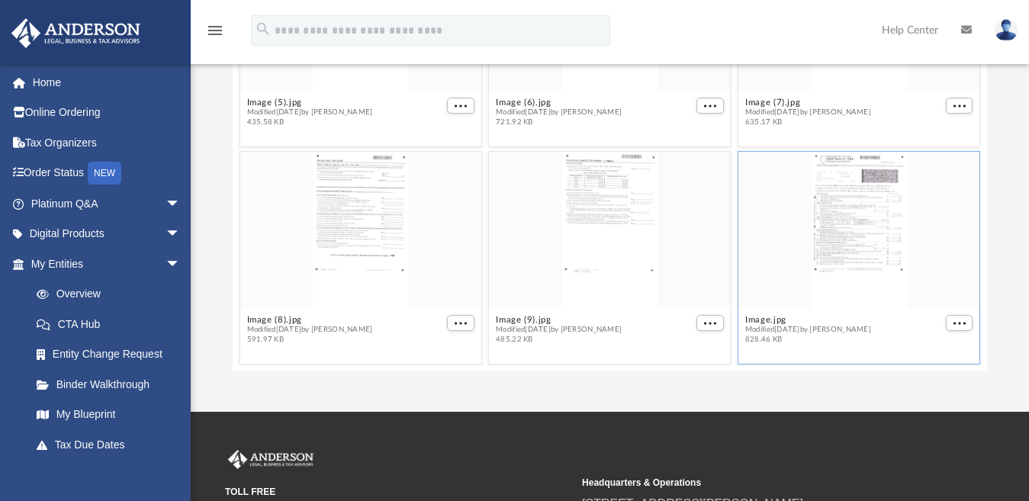
click at [808, 247] on div "grid" at bounding box center [858, 231] width 241 height 156
click at [833, 228] on div "grid" at bounding box center [858, 231] width 241 height 156
click at [953, 325] on span "More options" at bounding box center [959, 324] width 12 height 8
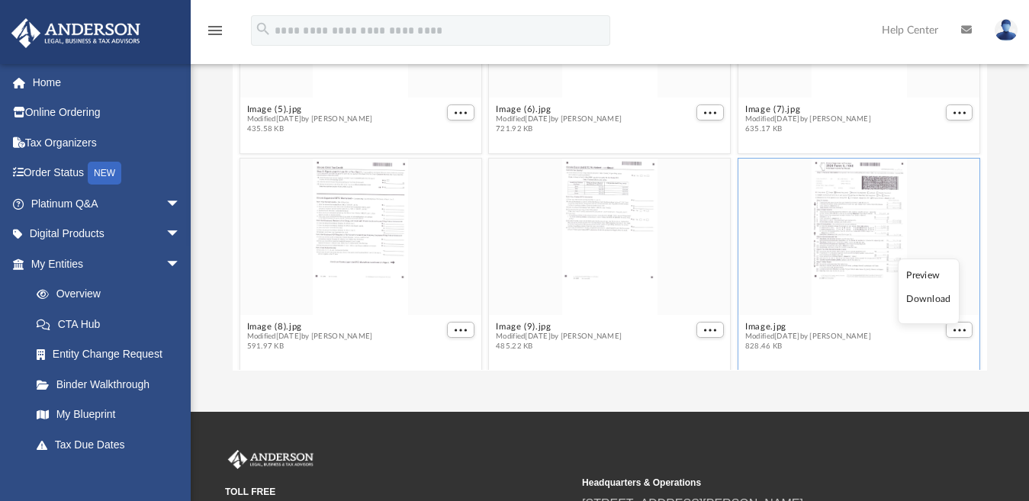
click at [915, 275] on li "Preview" at bounding box center [928, 276] width 44 height 16
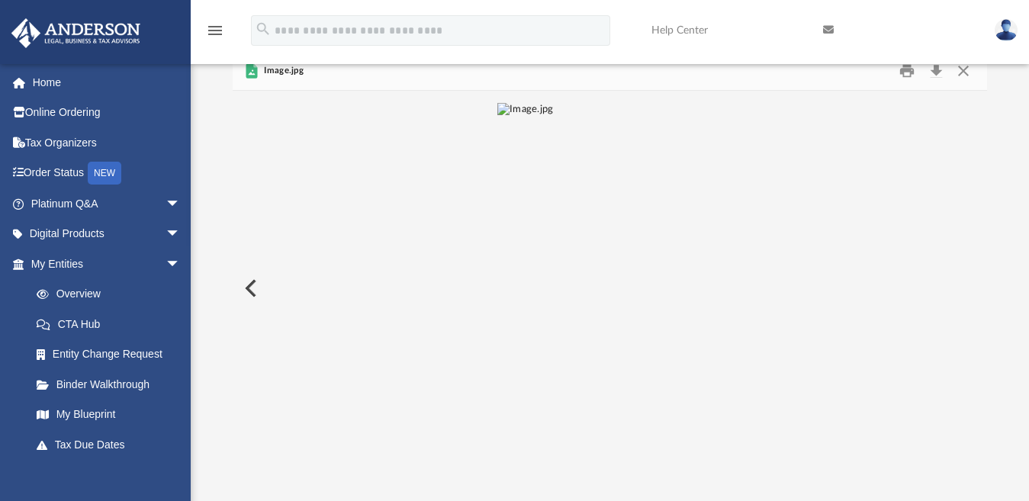
scroll to position [12, 0]
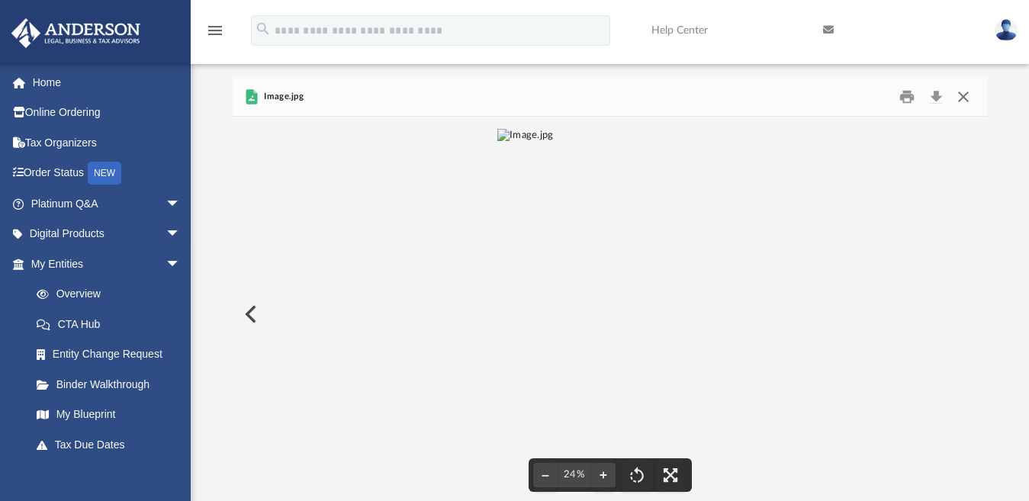
click at [959, 98] on button "Close" at bounding box center [963, 97] width 27 height 24
type input "*"
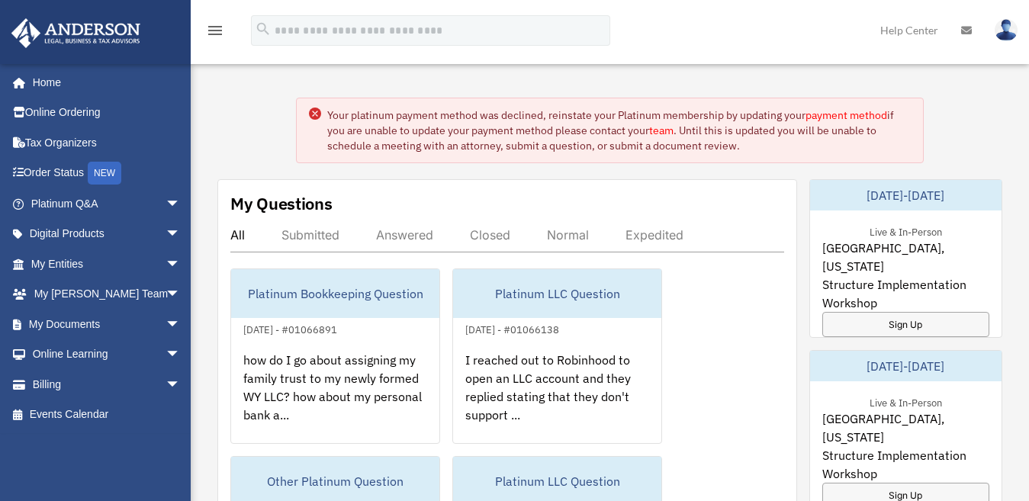
click at [312, 114] on circle at bounding box center [315, 114] width 12 height 12
click at [166, 292] on span "arrow_drop_down" at bounding box center [181, 294] width 31 height 31
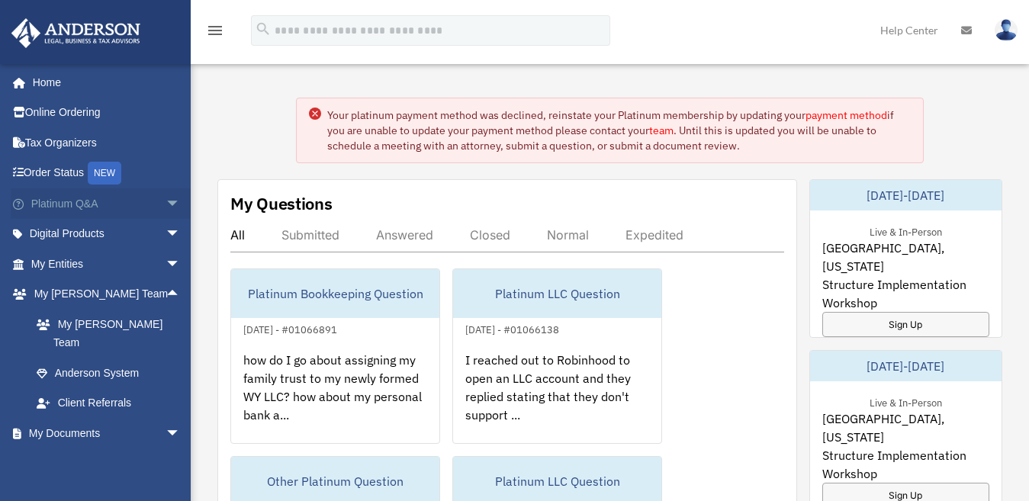
click at [166, 201] on span "arrow_drop_down" at bounding box center [181, 203] width 31 height 31
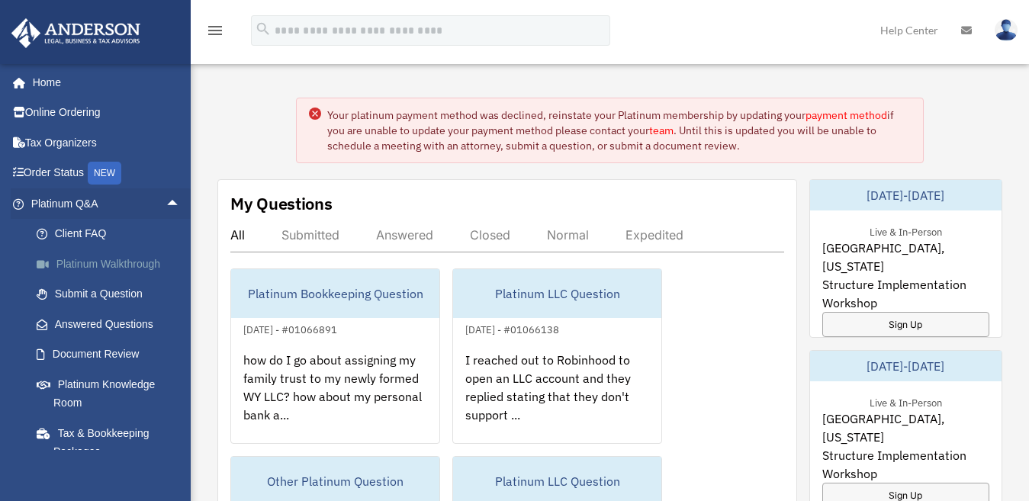
click at [126, 264] on link "Platinum Walkthrough" at bounding box center [112, 264] width 182 height 31
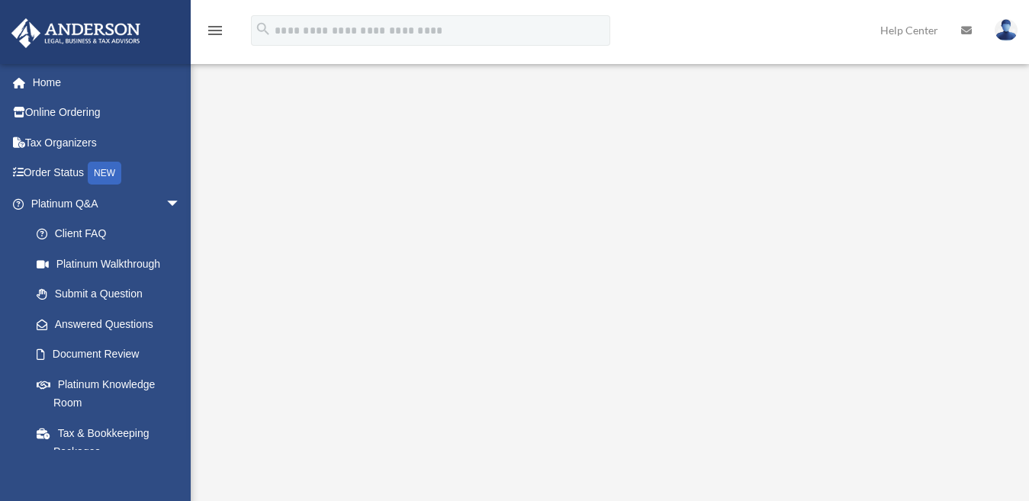
scroll to position [18, 0]
click at [80, 295] on link "Submit a Question" at bounding box center [112, 294] width 182 height 31
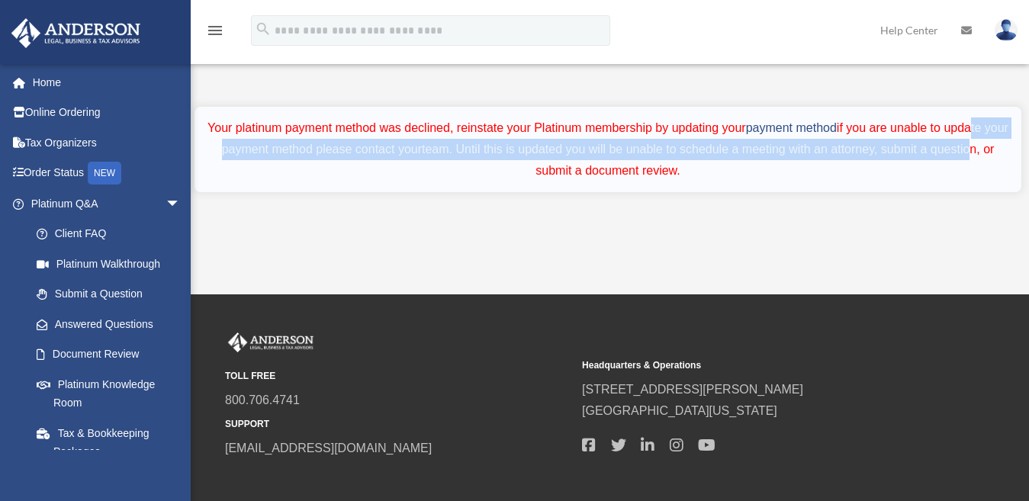
drag, startPoint x: 982, startPoint y: 156, endPoint x: 979, endPoint y: 139, distance: 17.7
click at [979, 139] on div "Your platinum payment method was declined, reinstate your Platinum membership b…" at bounding box center [607, 149] width 805 height 64
click at [102, 264] on link "Platinum Walkthrough" at bounding box center [112, 264] width 182 height 31
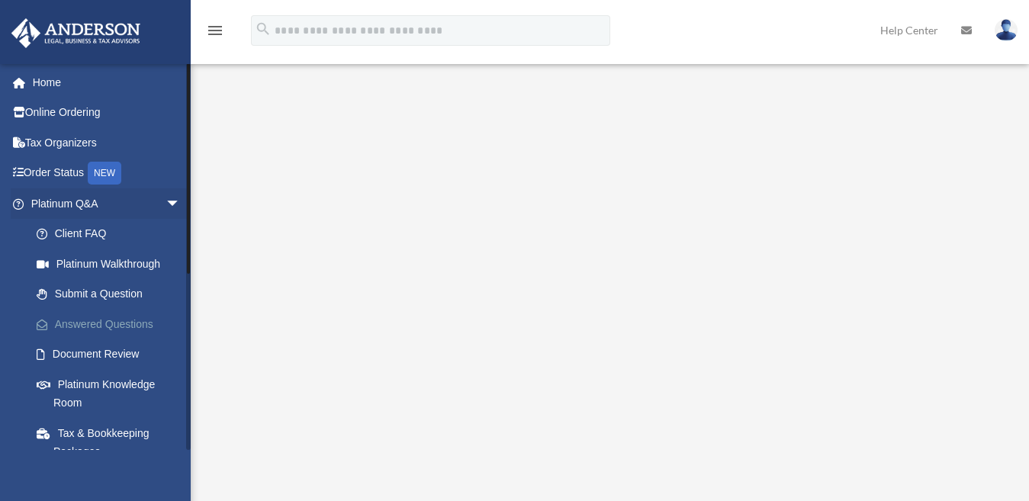
click at [95, 324] on link "Answered Questions" at bounding box center [112, 324] width 182 height 31
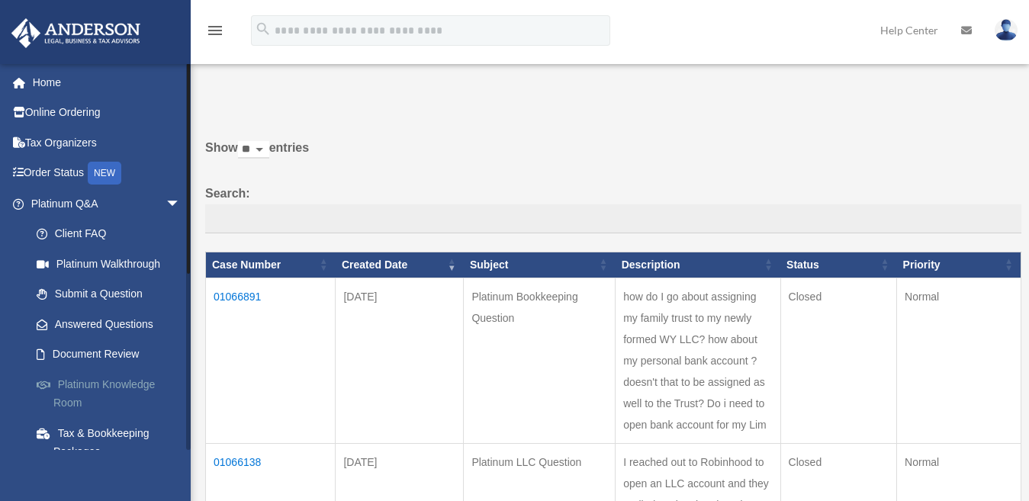
click at [107, 386] on link "Platinum Knowledge Room" at bounding box center [112, 393] width 182 height 49
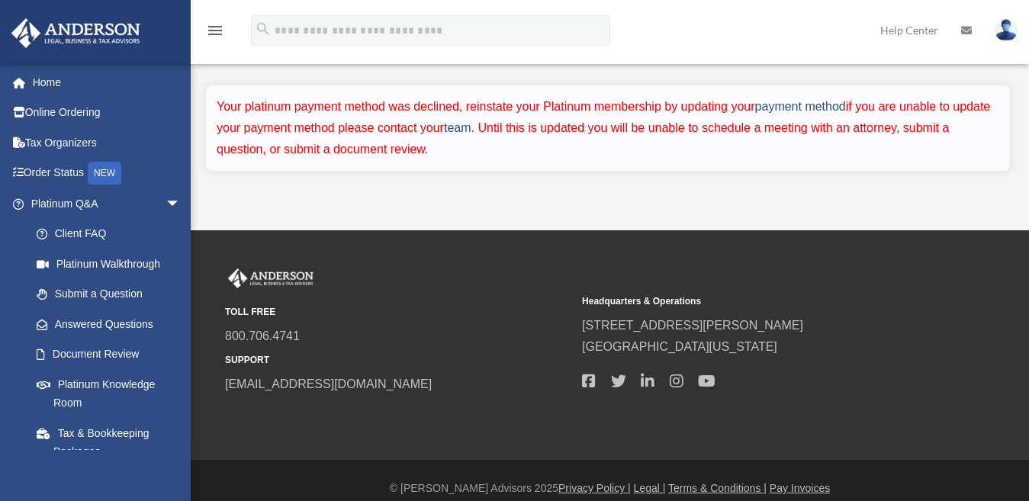
click at [107, 386] on link "Platinum Knowledge Room" at bounding box center [108, 393] width 175 height 49
